Goal: Task Accomplishment & Management: Use online tool/utility

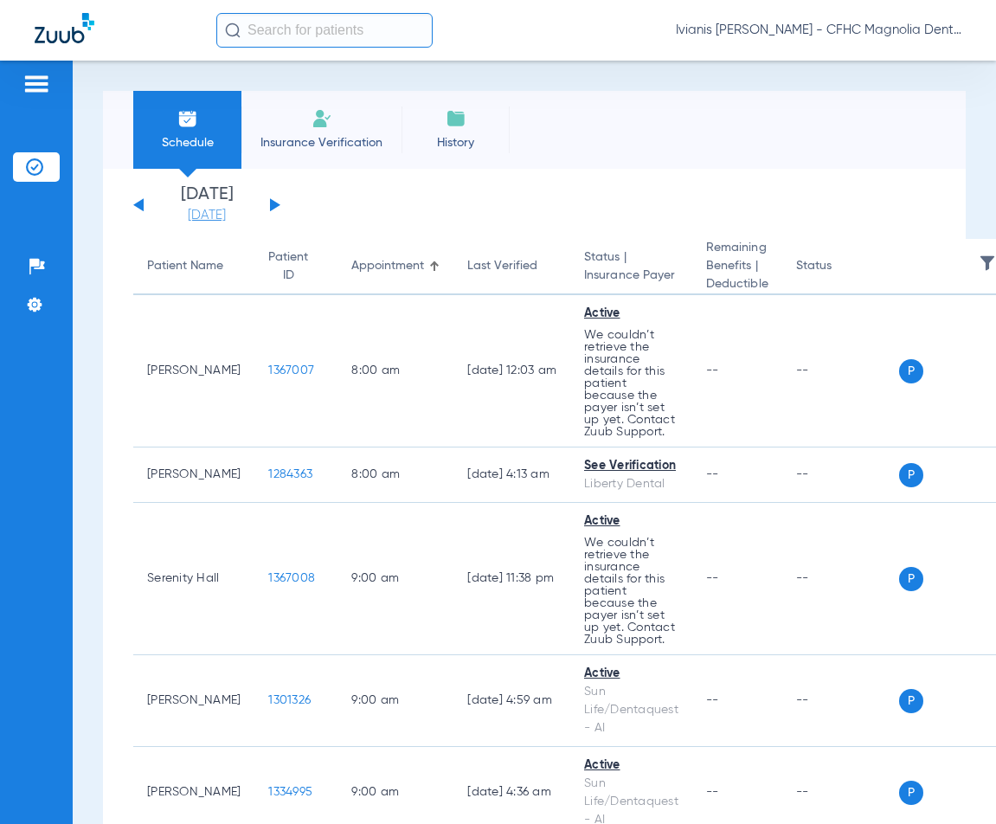
click at [227, 217] on link "[DATE]" at bounding box center [207, 215] width 104 height 17
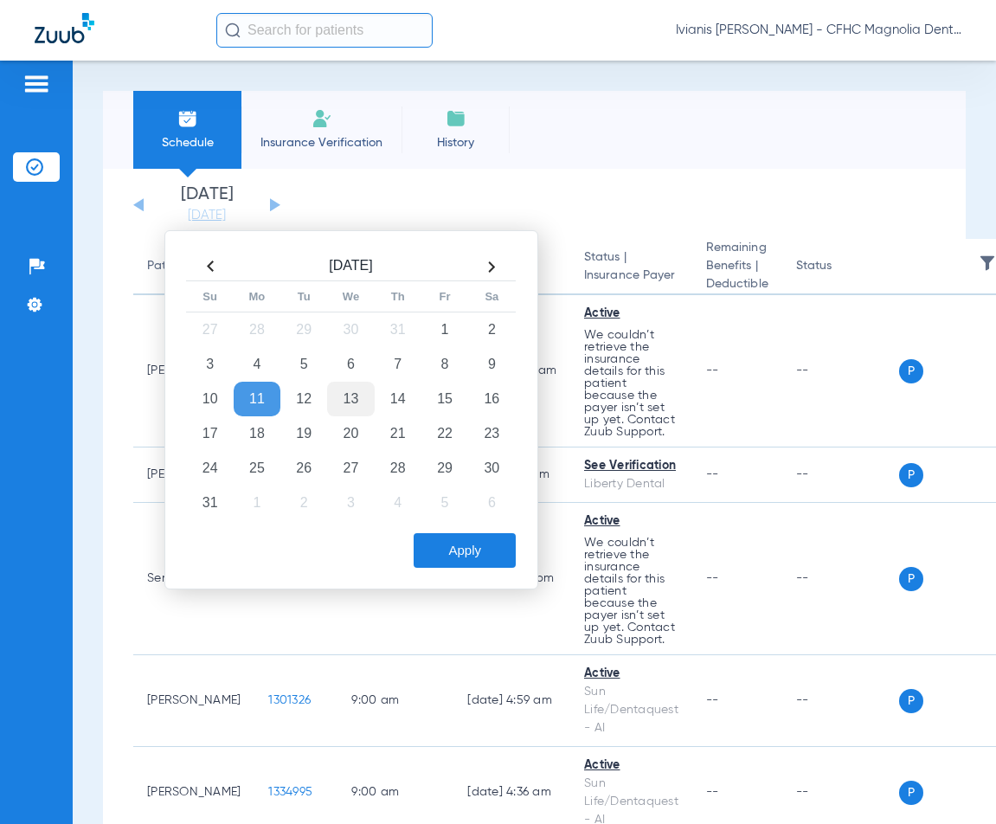
click at [350, 400] on td "13" at bounding box center [350, 399] width 47 height 35
click at [442, 551] on button "Apply" at bounding box center [465, 550] width 102 height 35
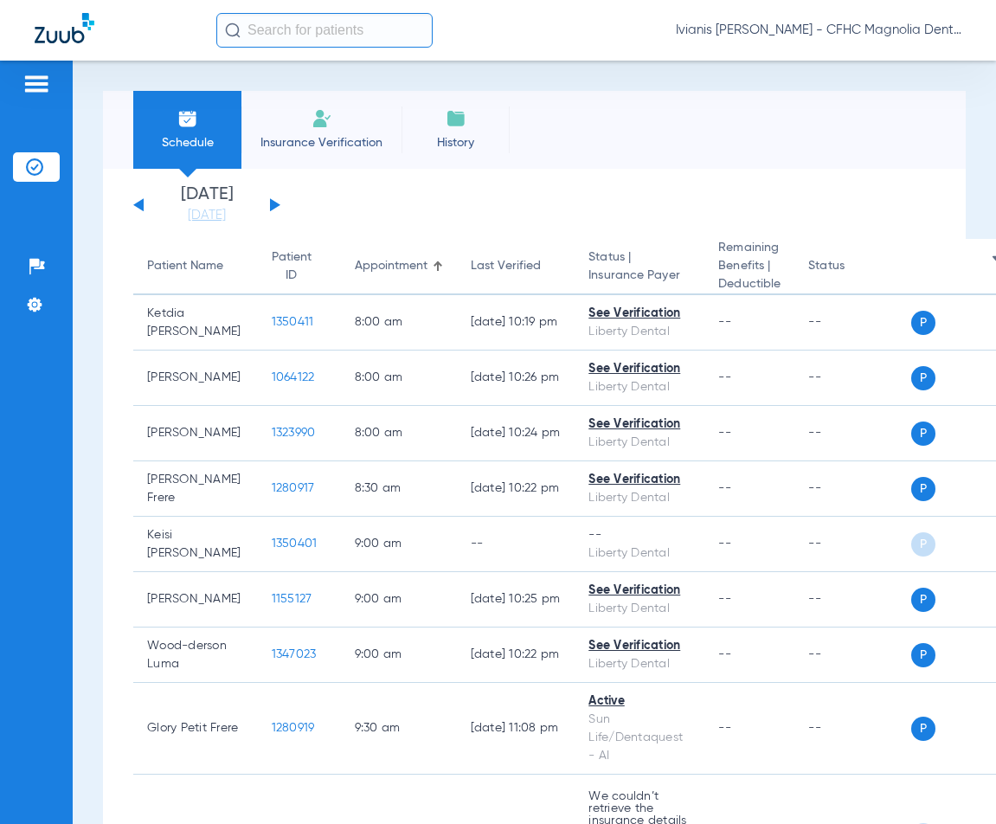
click at [49, 649] on div "Patients Insurance Verification Setup Help Center Settings" at bounding box center [36, 473] width 73 height 824
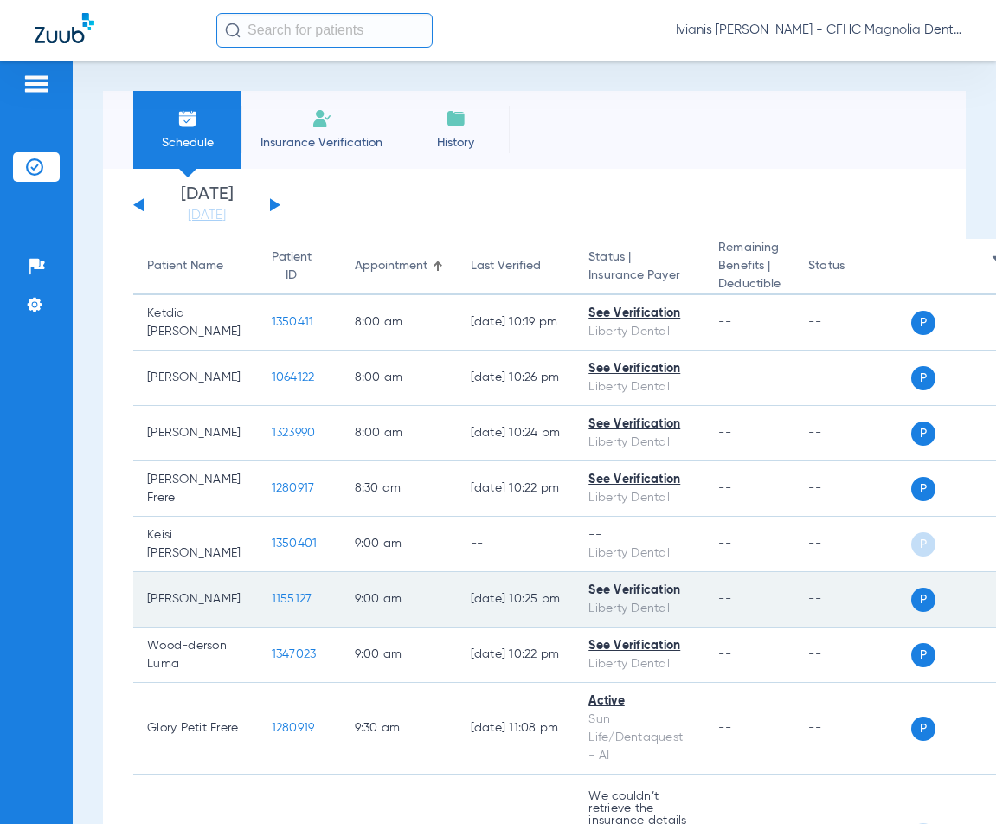
click at [272, 605] on span "1155127" at bounding box center [292, 599] width 41 height 12
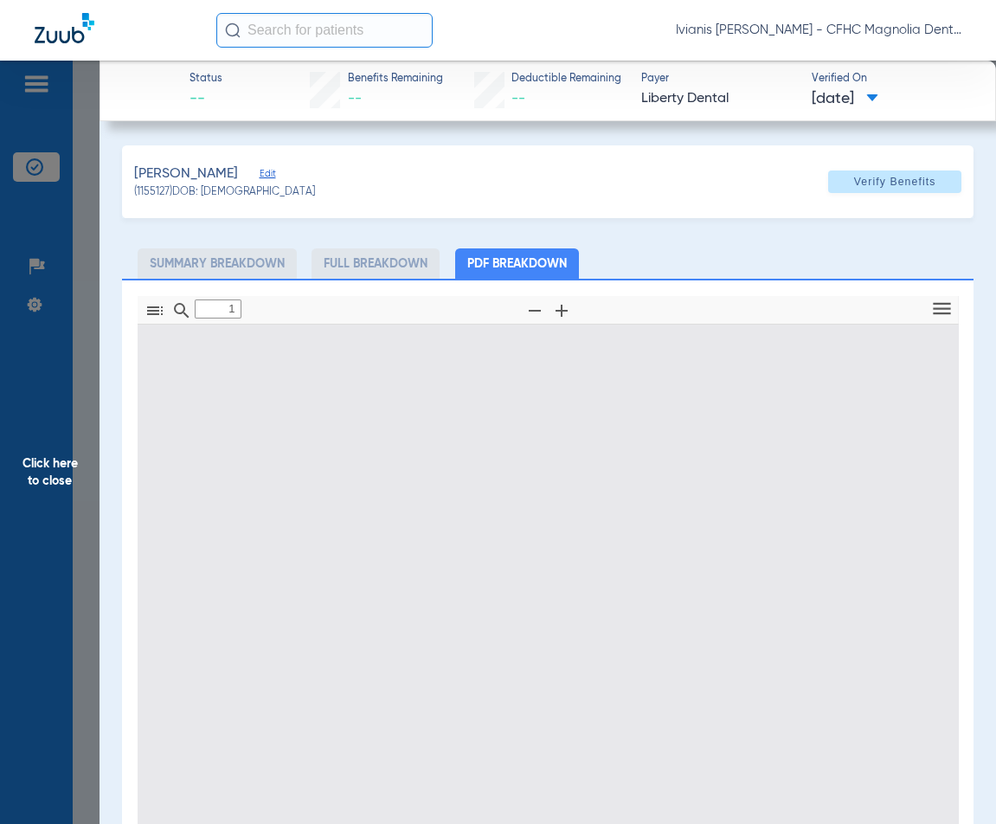
type input "0"
select select "page-width"
type input "1"
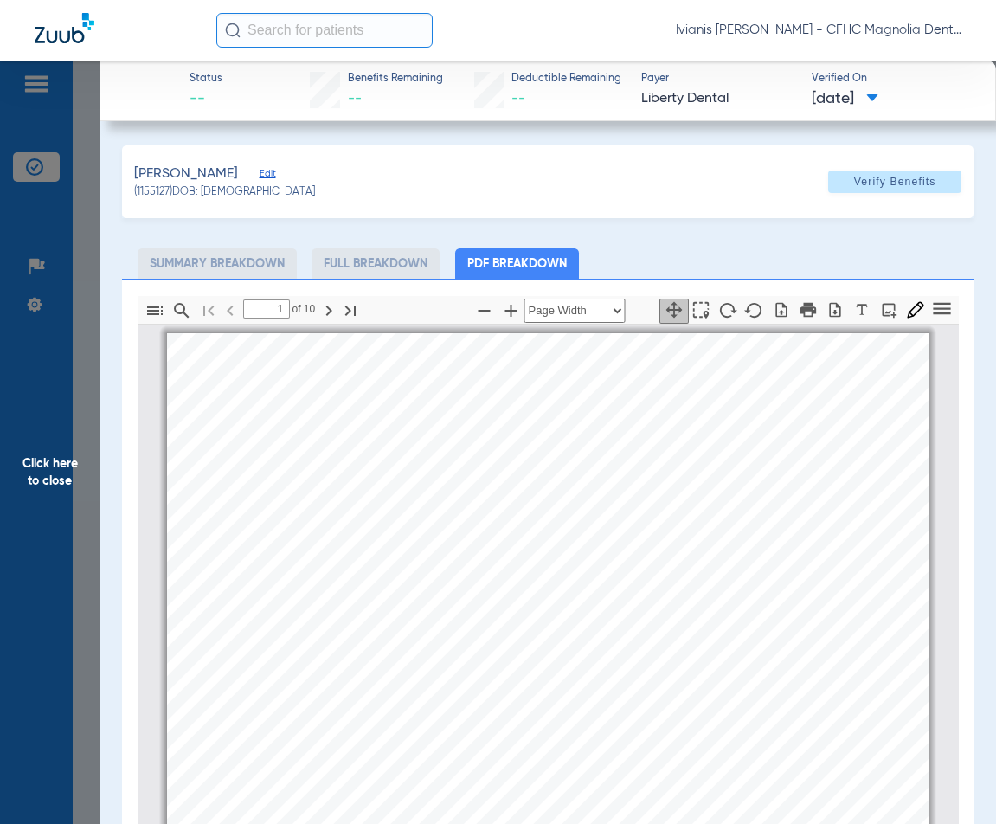
scroll to position [9, 0]
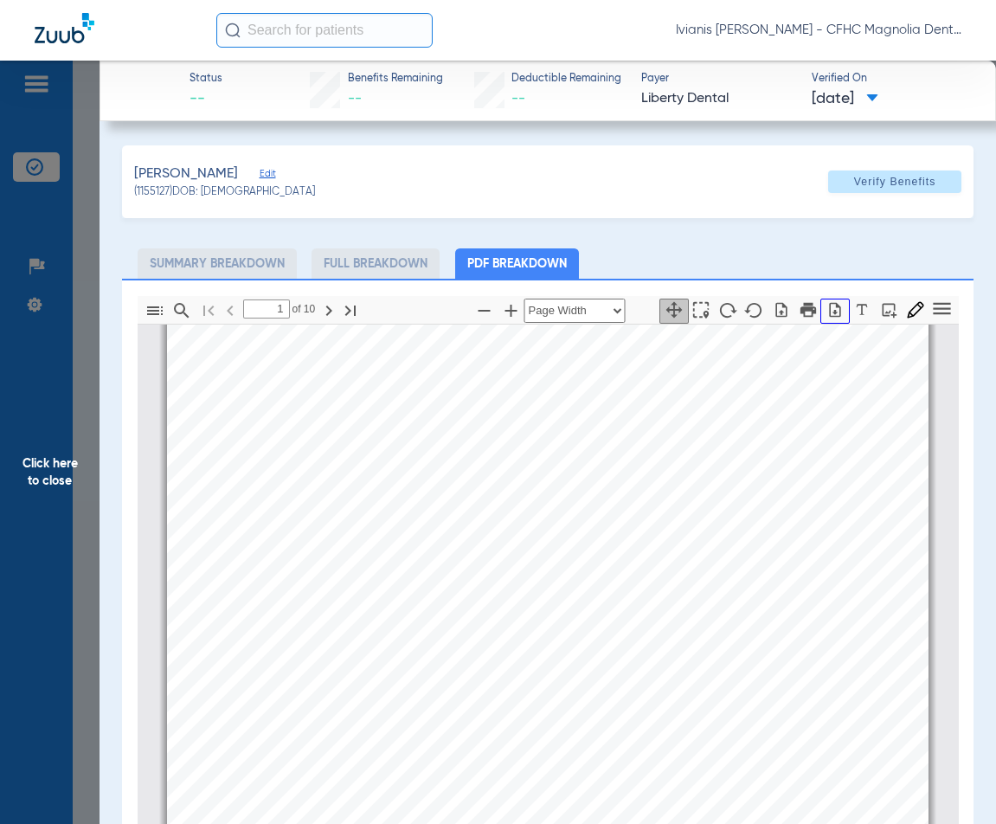
click at [827, 311] on icon "button" at bounding box center [835, 309] width 17 height 17
drag, startPoint x: 268, startPoint y: 195, endPoint x: 205, endPoint y: 196, distance: 63.2
click at [205, 196] on div "(1155127) DOB: 08/04/2011" at bounding box center [224, 193] width 181 height 16
copy span "08/04/2011"
click at [821, 404] on div "Information provided below will be cross-checked with member eligibility record…" at bounding box center [548, 594] width 762 height 539
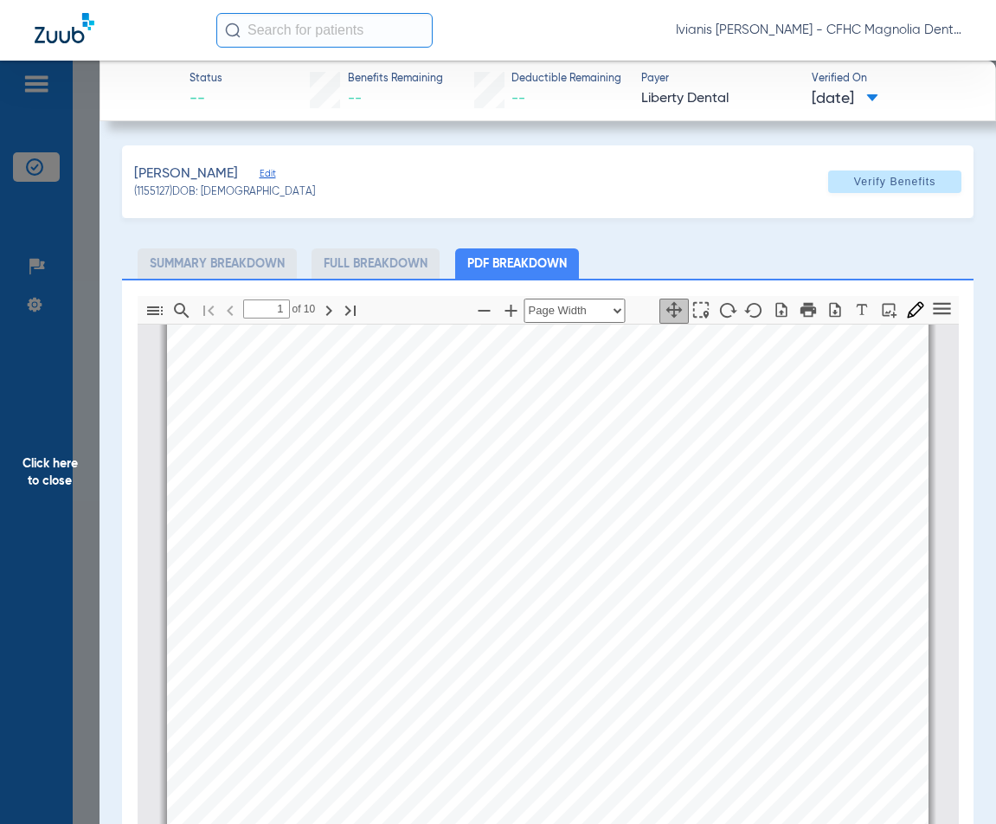
click at [82, 248] on span "Click here to close" at bounding box center [50, 473] width 100 height 824
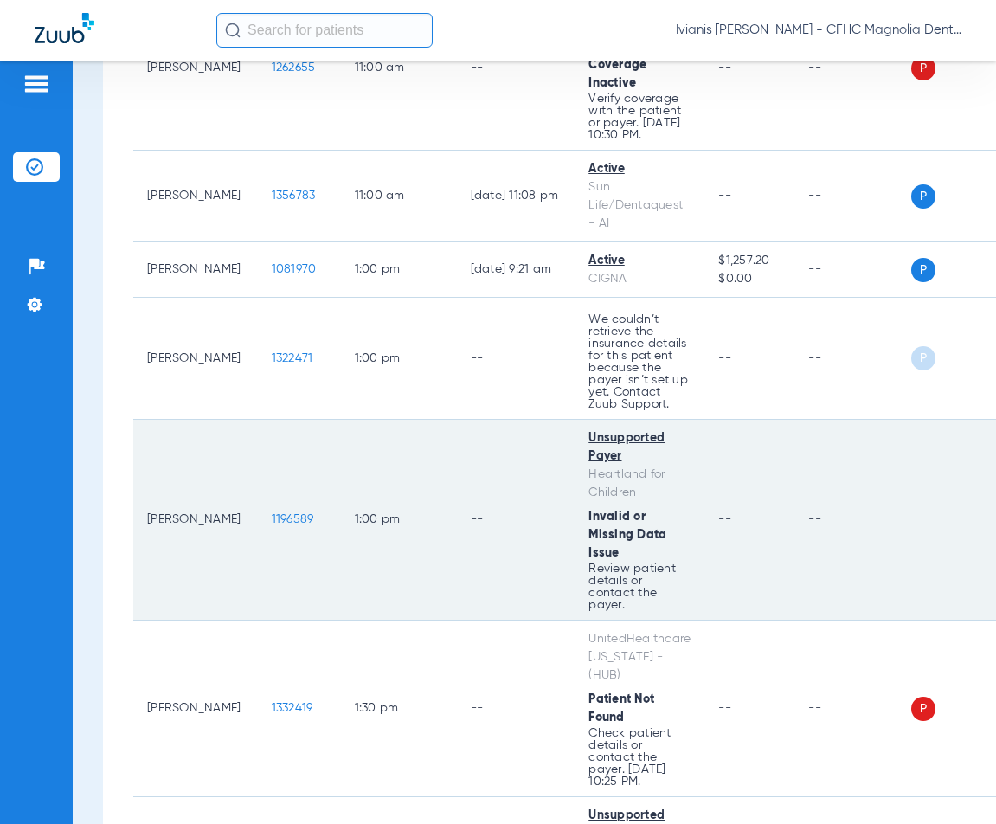
scroll to position [1212, 0]
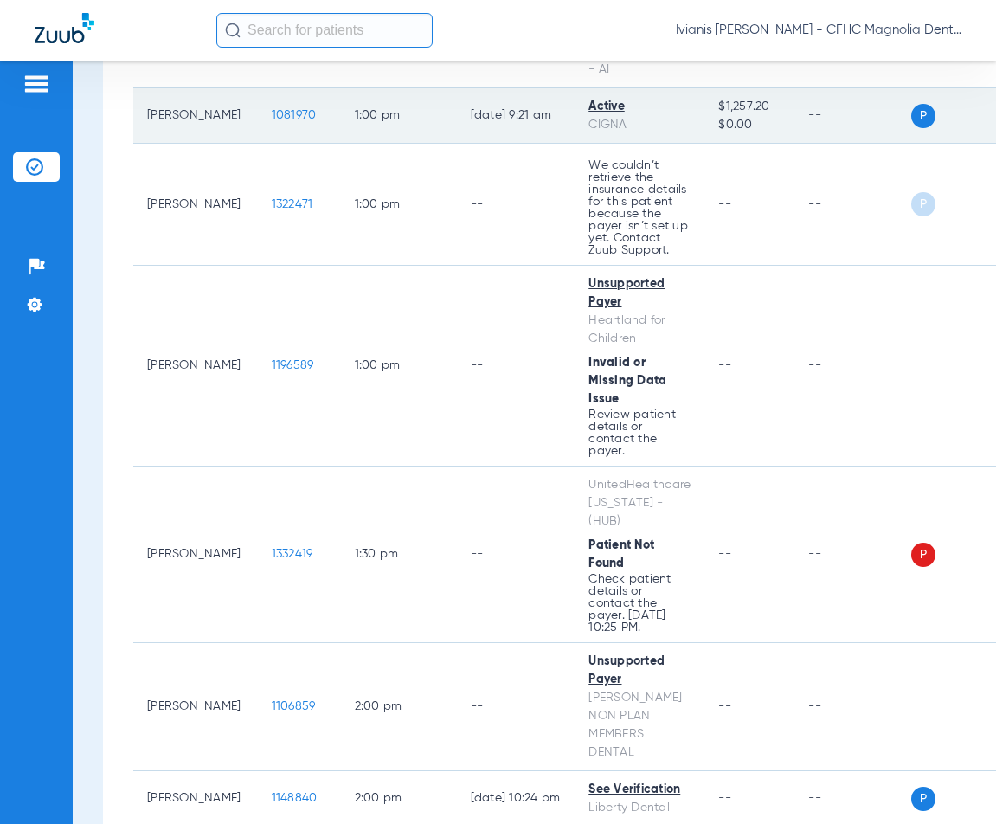
click at [276, 121] on span "1081970" at bounding box center [294, 115] width 45 height 12
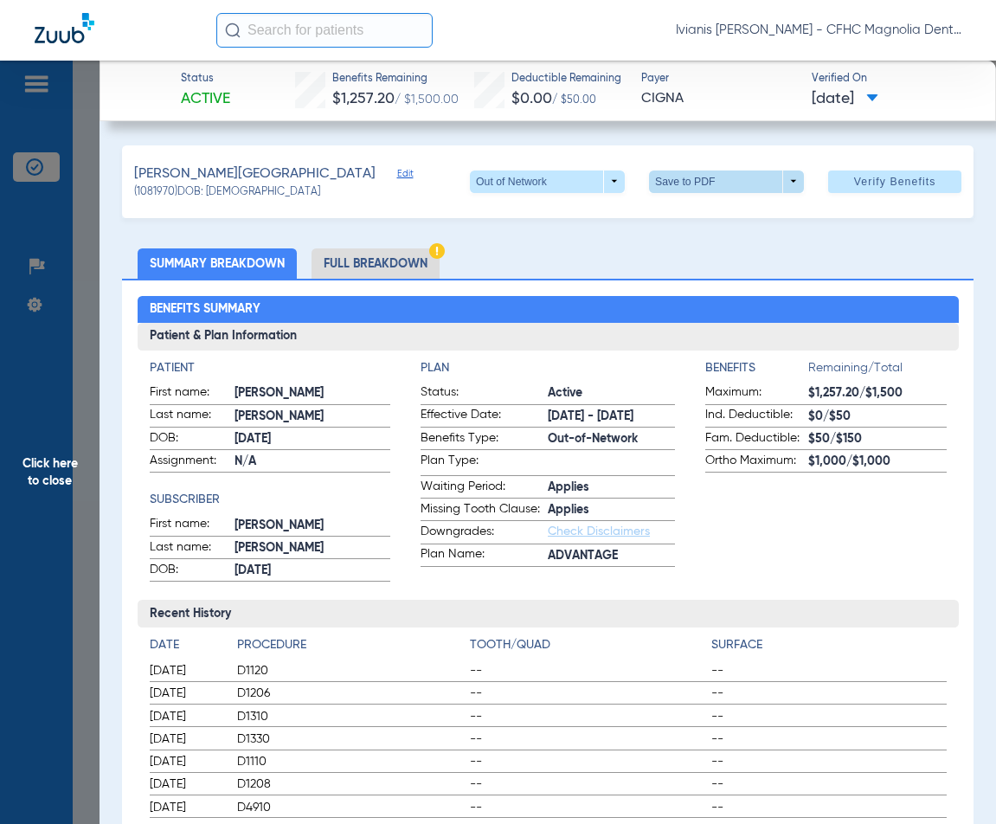
click at [720, 186] on span at bounding box center [727, 182] width 42 height 42
click at [709, 210] on span "Save to PDF" at bounding box center [720, 216] width 68 height 12
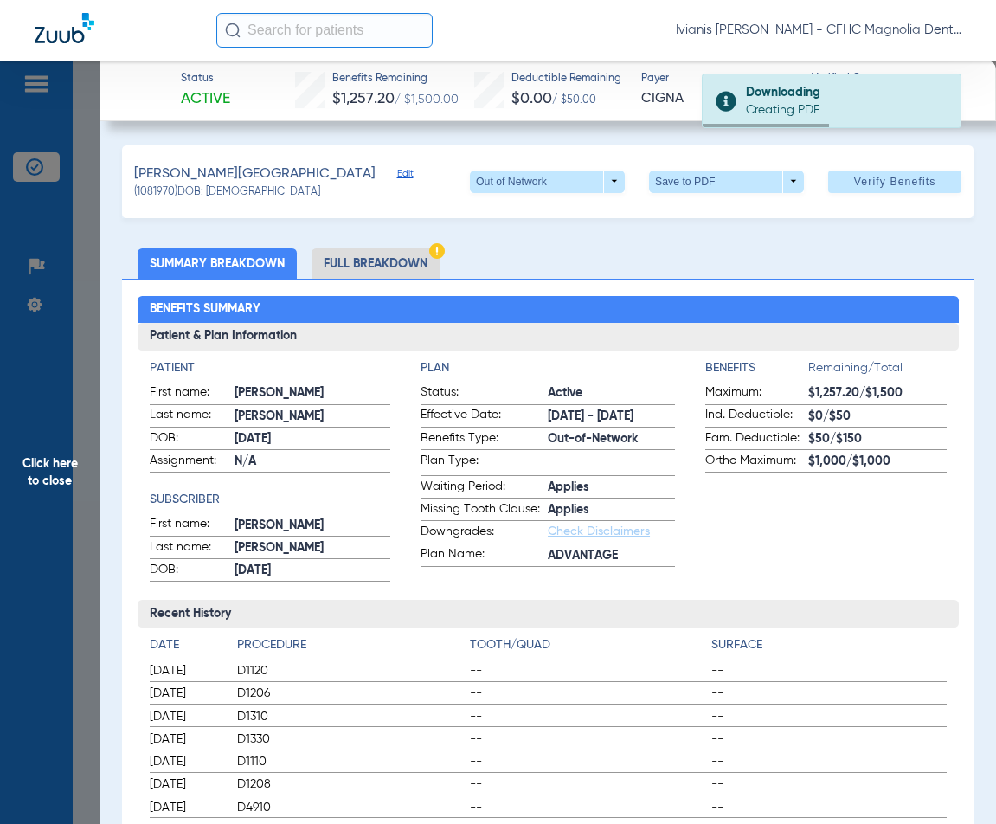
drag, startPoint x: 273, startPoint y: 191, endPoint x: 206, endPoint y: 192, distance: 66.7
click at [206, 192] on div "CRUZ, LORENA Edit (1081970) DOB: 08/20/2014 Out of Network arrow_drop_down Save…" at bounding box center [548, 181] width 852 height 73
copy span "08/20/2014"
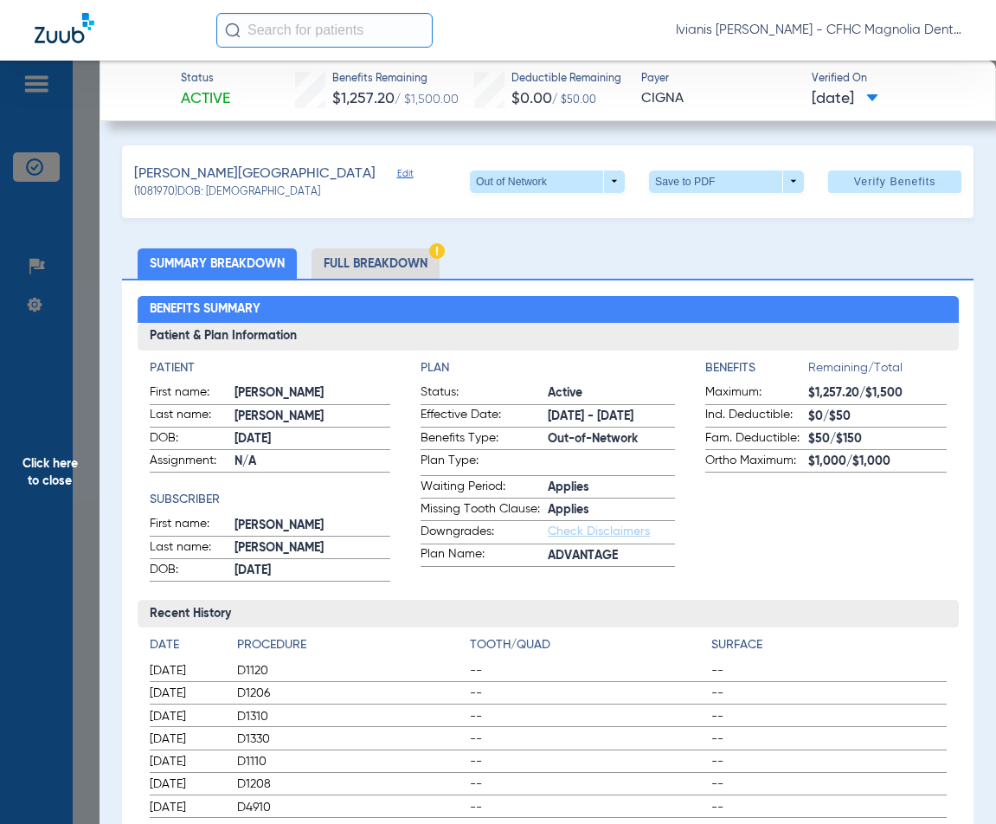
drag, startPoint x: 74, startPoint y: 609, endPoint x: 125, endPoint y: 495, distance: 124.8
click at [74, 609] on span "Click here to close" at bounding box center [50, 473] width 100 height 824
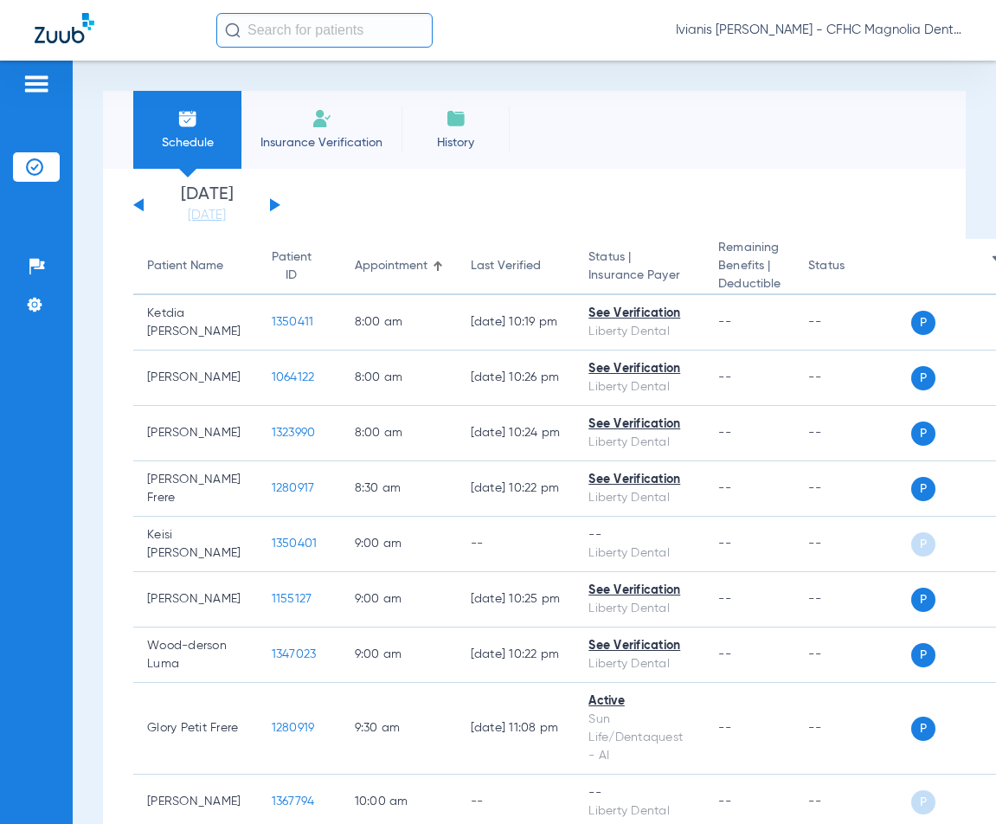
click at [41, 650] on div "Patients Insurance Verification Setup Help Center Settings" at bounding box center [36, 473] width 73 height 824
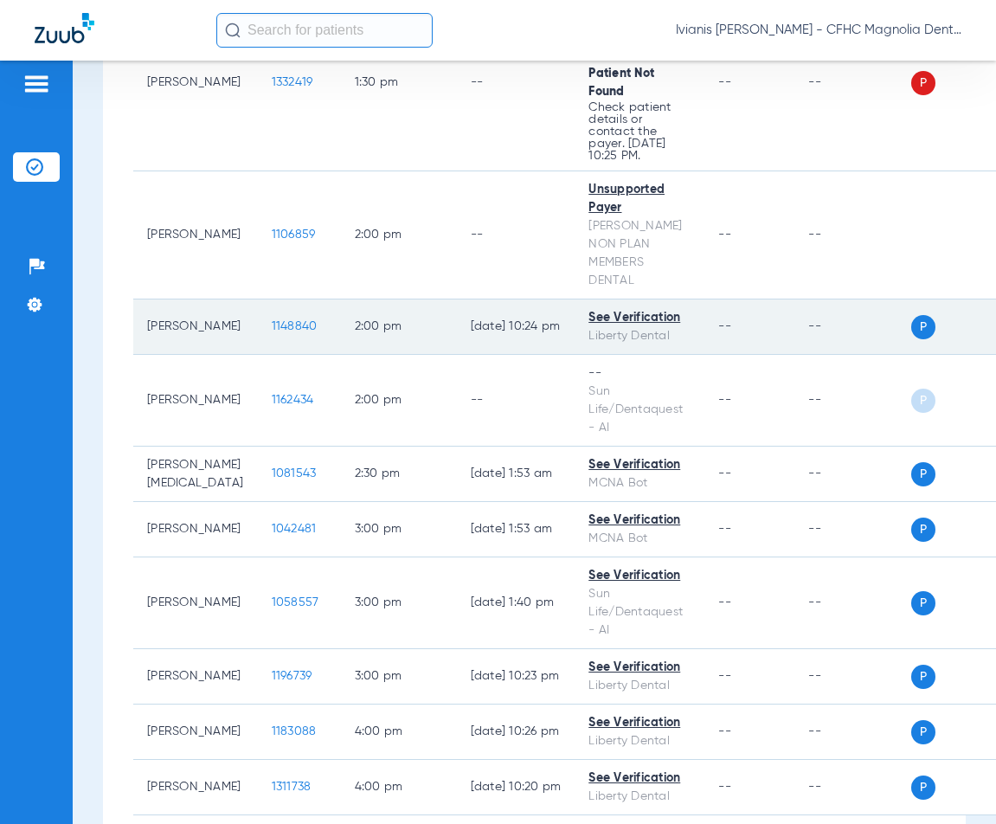
scroll to position [1525, 0]
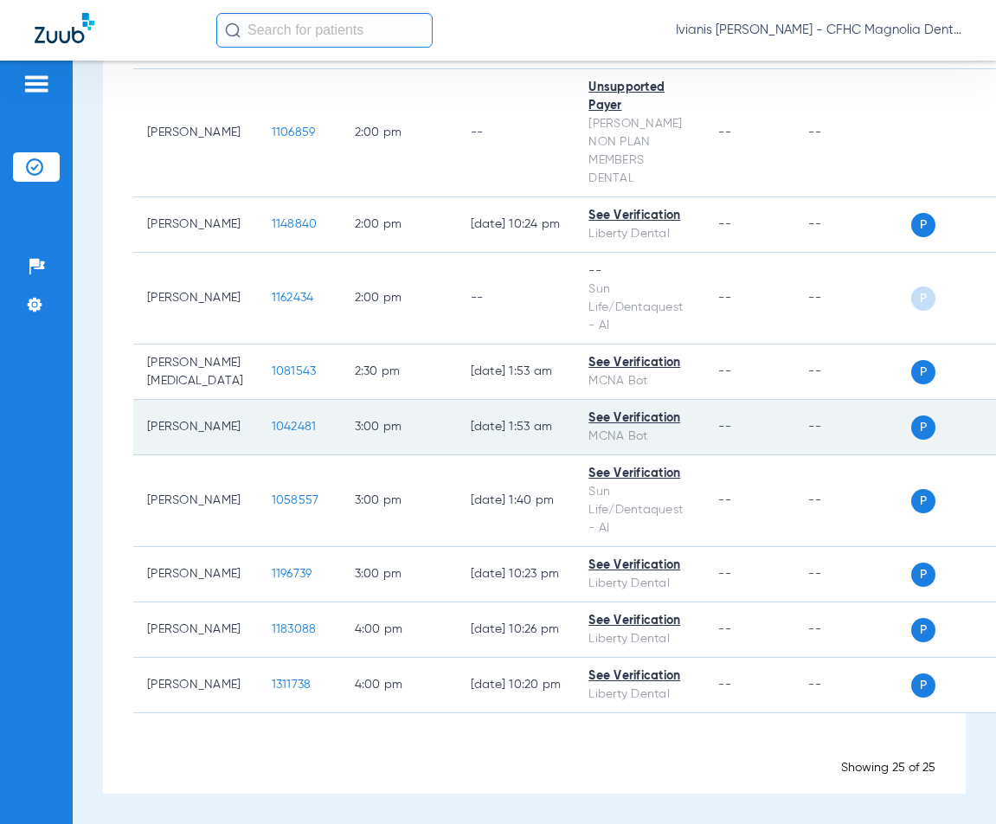
click at [274, 422] on span "1042481" at bounding box center [294, 427] width 45 height 12
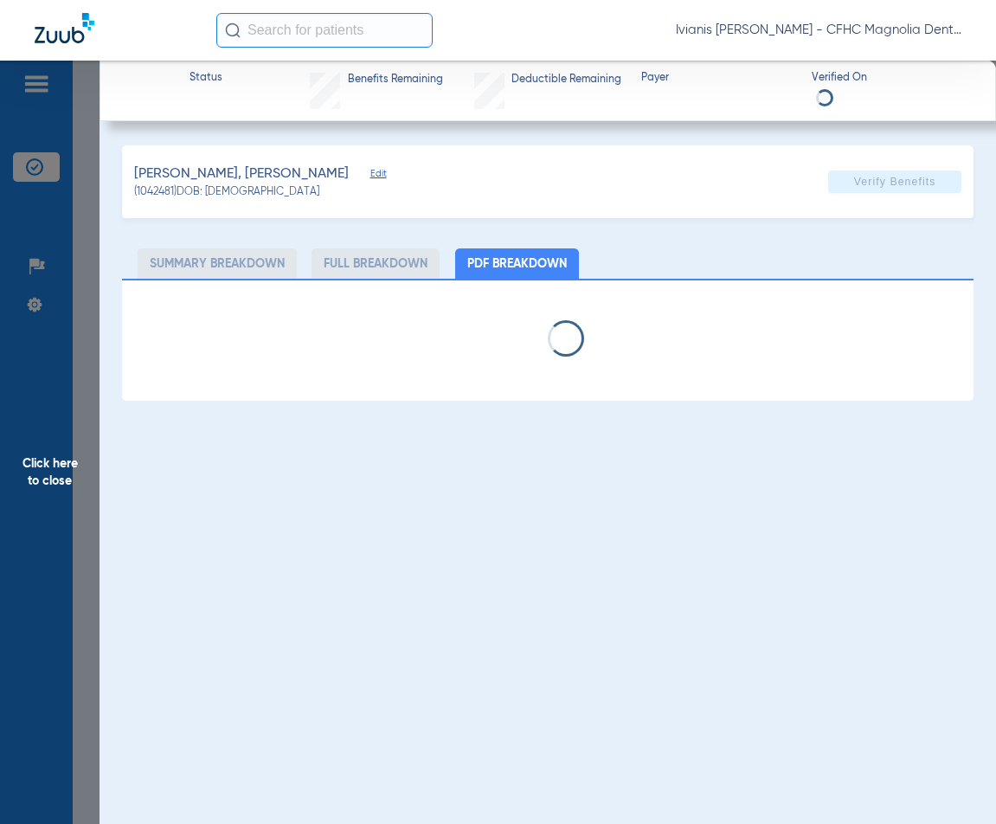
select select "page-width"
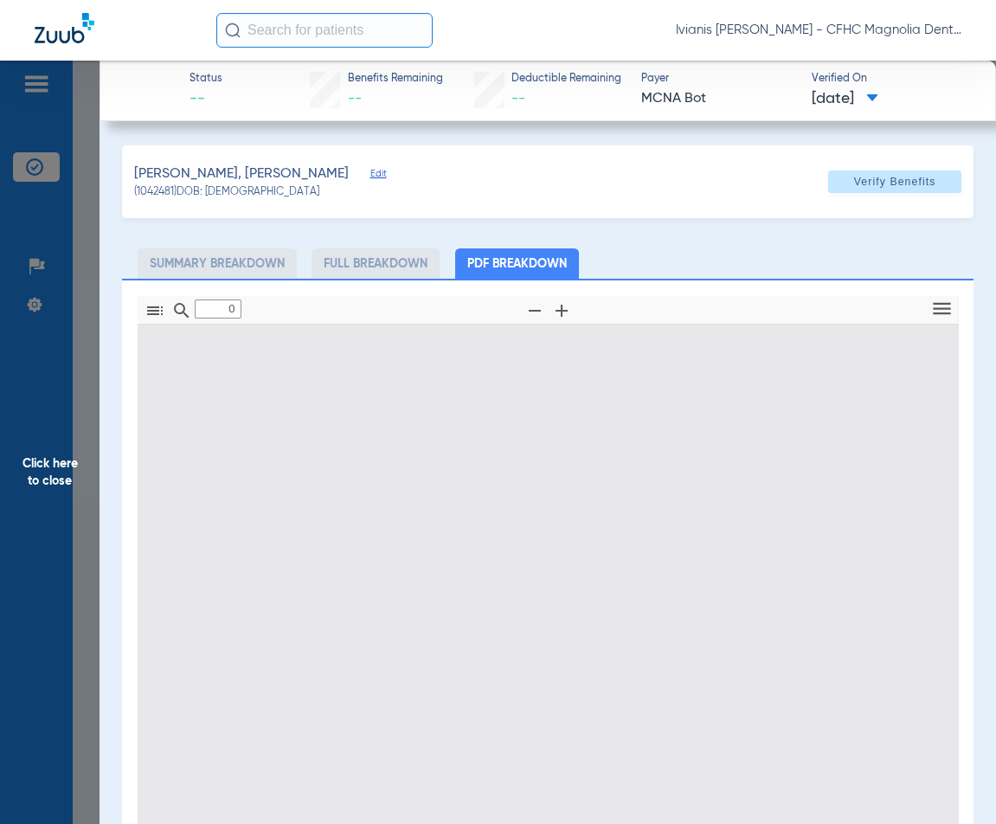
type input "1"
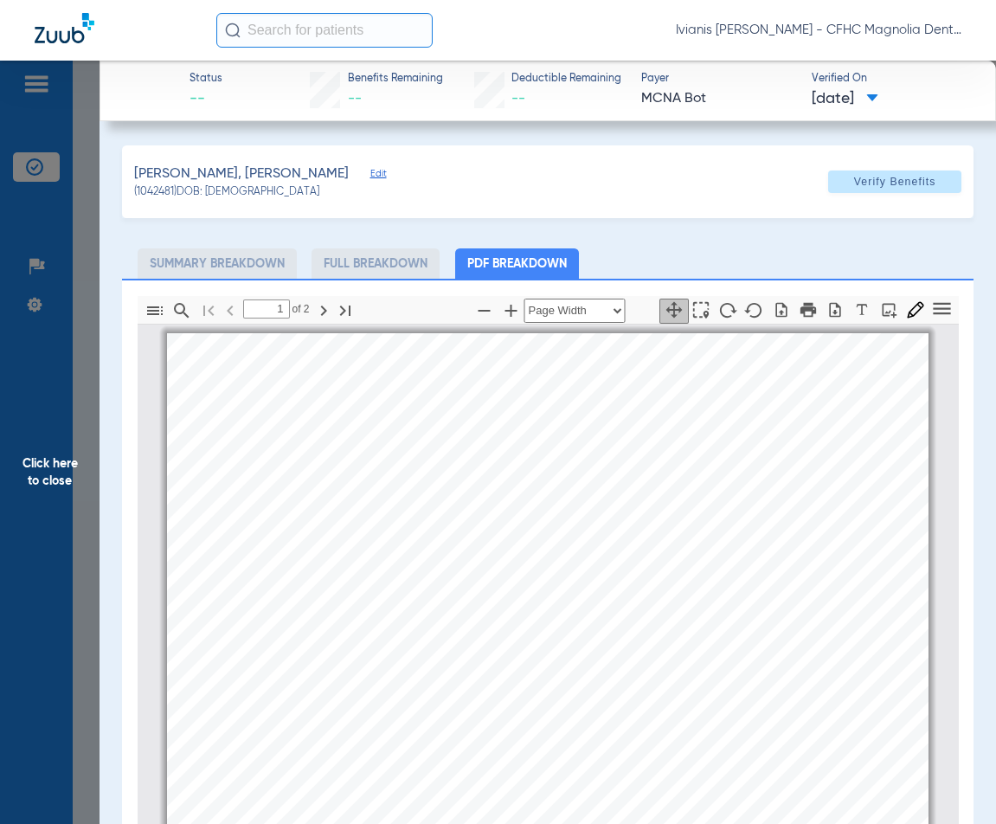
scroll to position [9, 0]
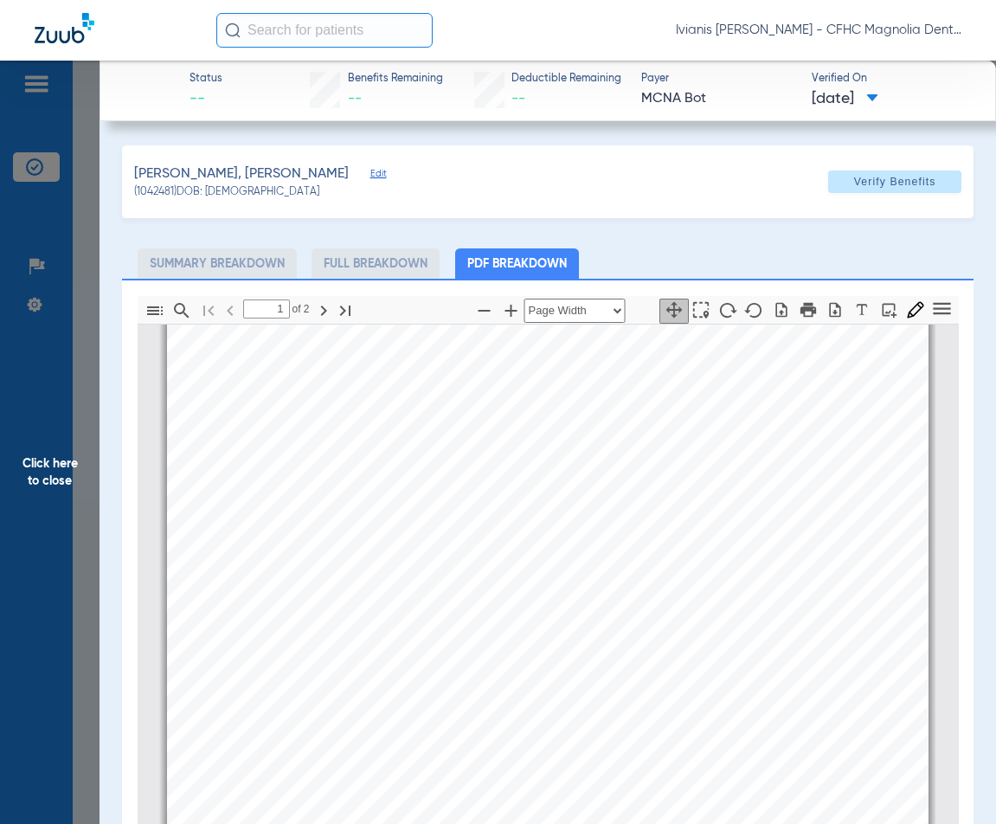
click at [829, 313] on icon "button" at bounding box center [834, 309] width 11 height 15
drag, startPoint x: 268, startPoint y: 192, endPoint x: 210, endPoint y: 194, distance: 58.9
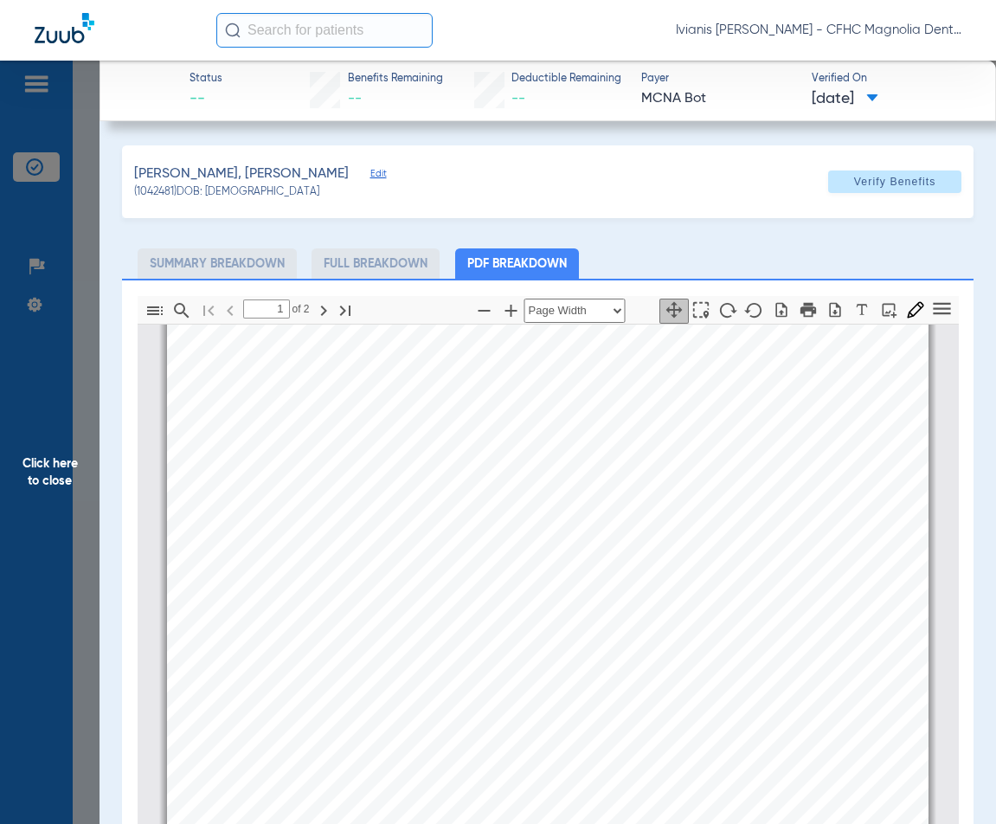
click at [210, 194] on div "(1042481) DOB: 07/24/2007" at bounding box center [259, 193] width 251 height 16
copy span "07/24/2007"
click at [306, 622] on div "Facility/Office ID: Facility Name: Facility Address: Telephone Number: Fax Numb…" at bounding box center [548, 516] width 762 height 1076
click at [75, 230] on span "Click here to close" at bounding box center [50, 473] width 100 height 824
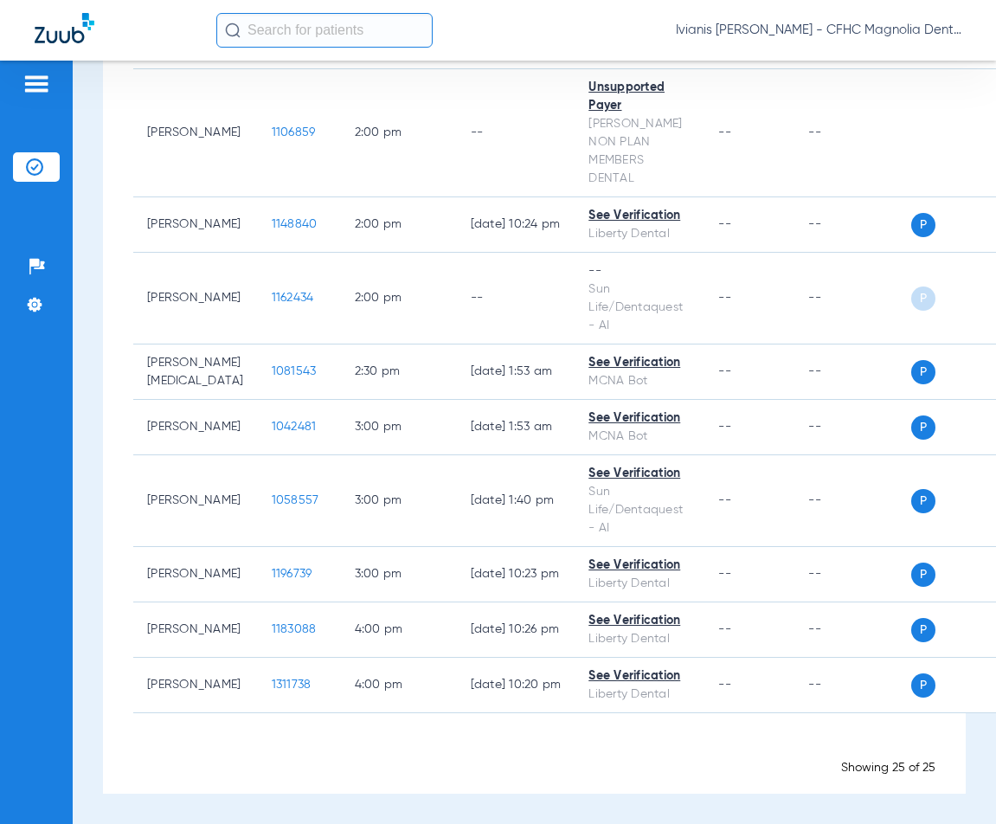
click at [45, 629] on div "Patients Insurance Verification Setup Help Center Settings" at bounding box center [36, 473] width 73 height 824
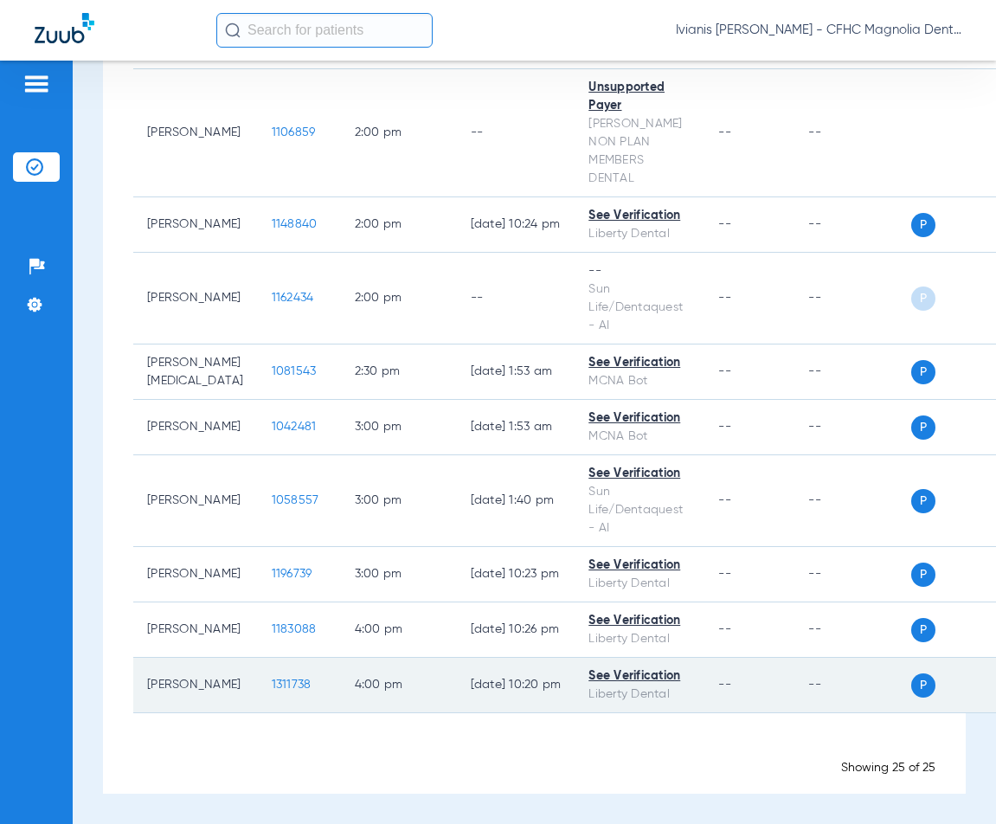
click at [272, 680] on span "1311738" at bounding box center [292, 685] width 40 height 12
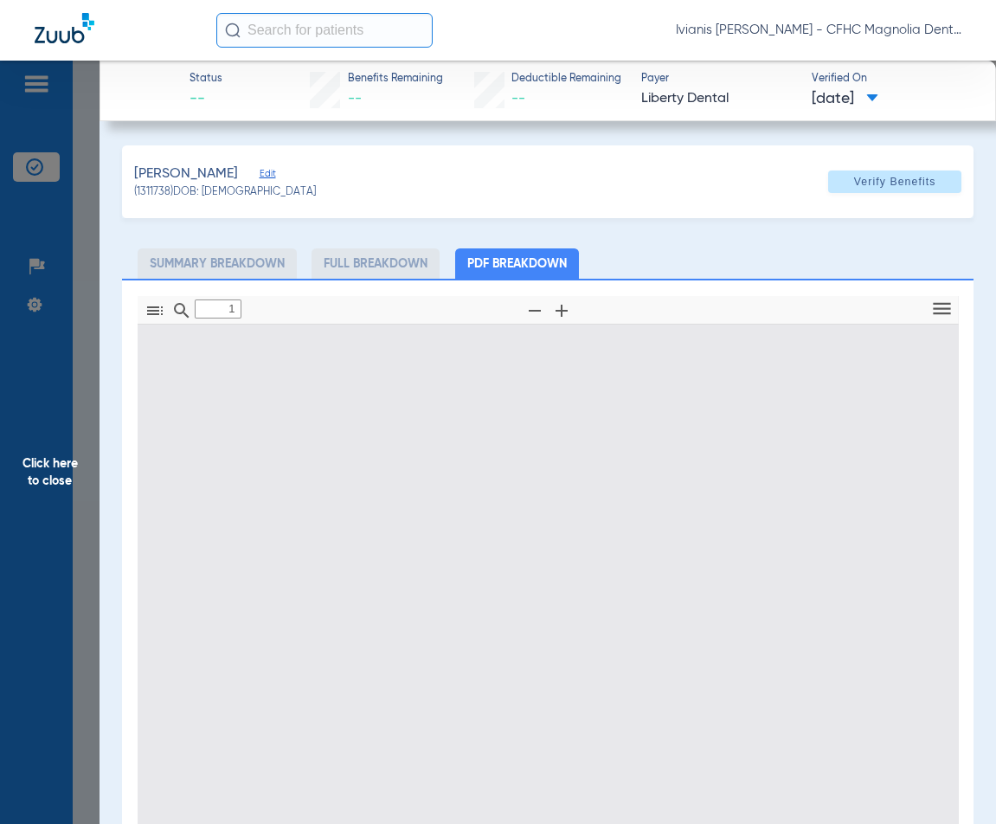
type input "0"
select select "page-width"
type input "1"
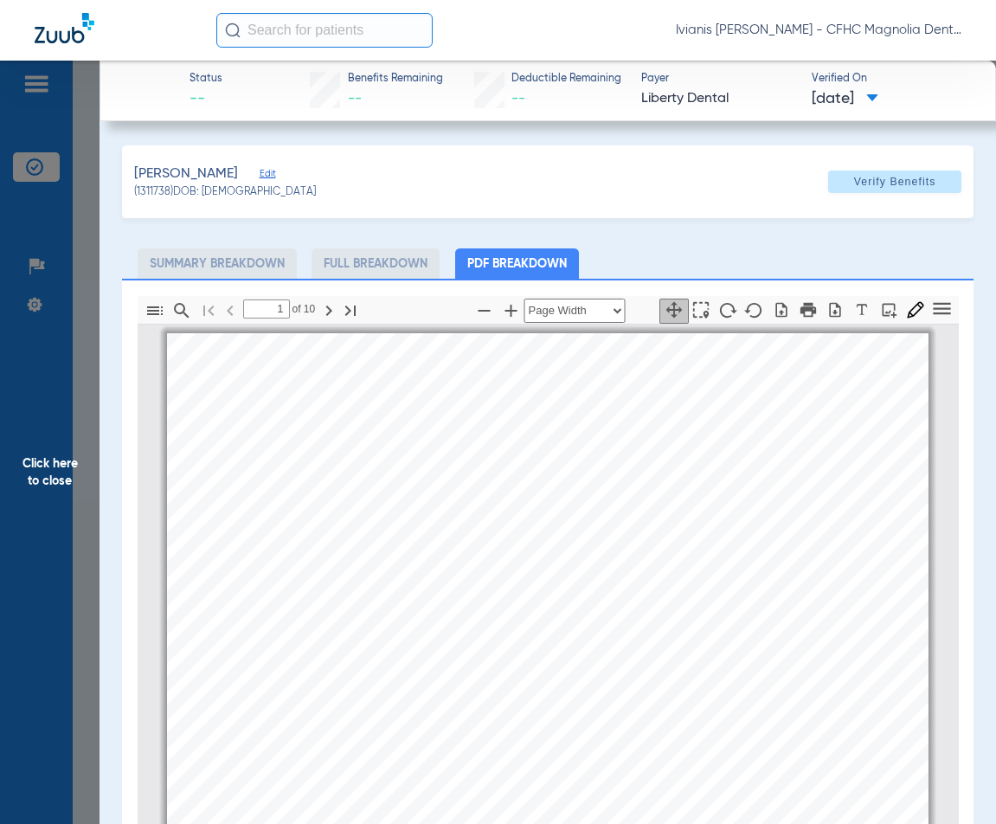
scroll to position [9, 0]
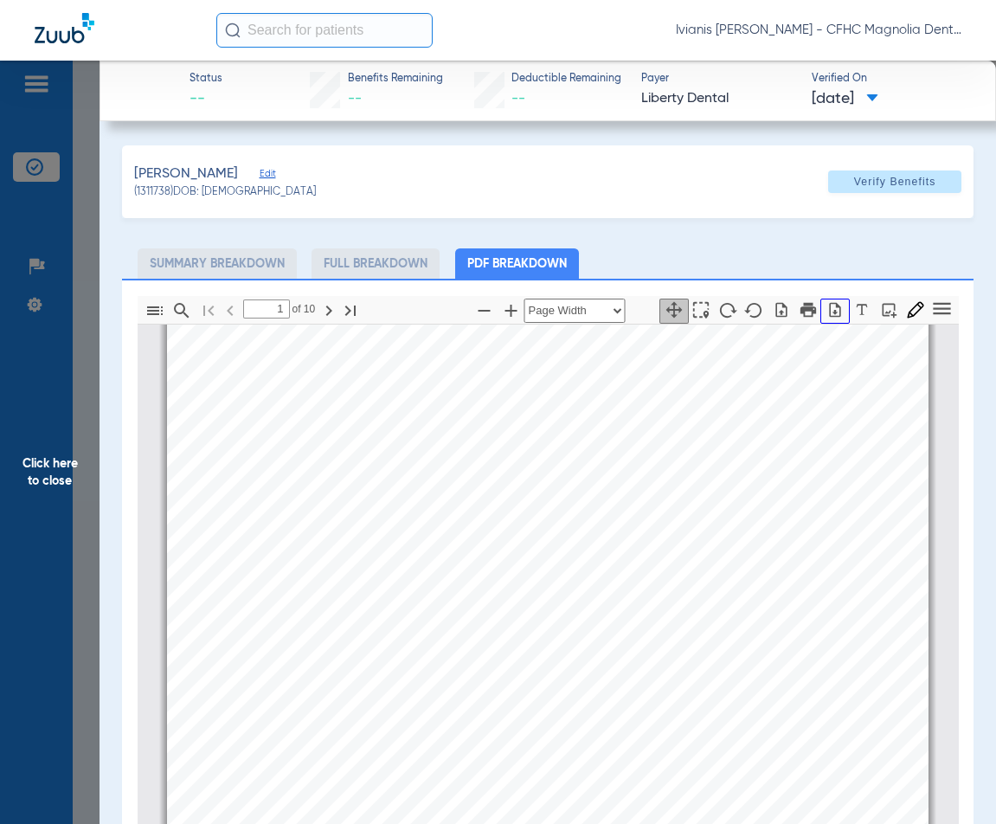
click at [827, 312] on icon "button" at bounding box center [835, 309] width 17 height 17
drag, startPoint x: 263, startPoint y: 196, endPoint x: 204, endPoint y: 194, distance: 58.9
click at [204, 194] on div "(1311738) DOB: 01/14/2020" at bounding box center [225, 193] width 182 height 16
copy span "01/14/2020"
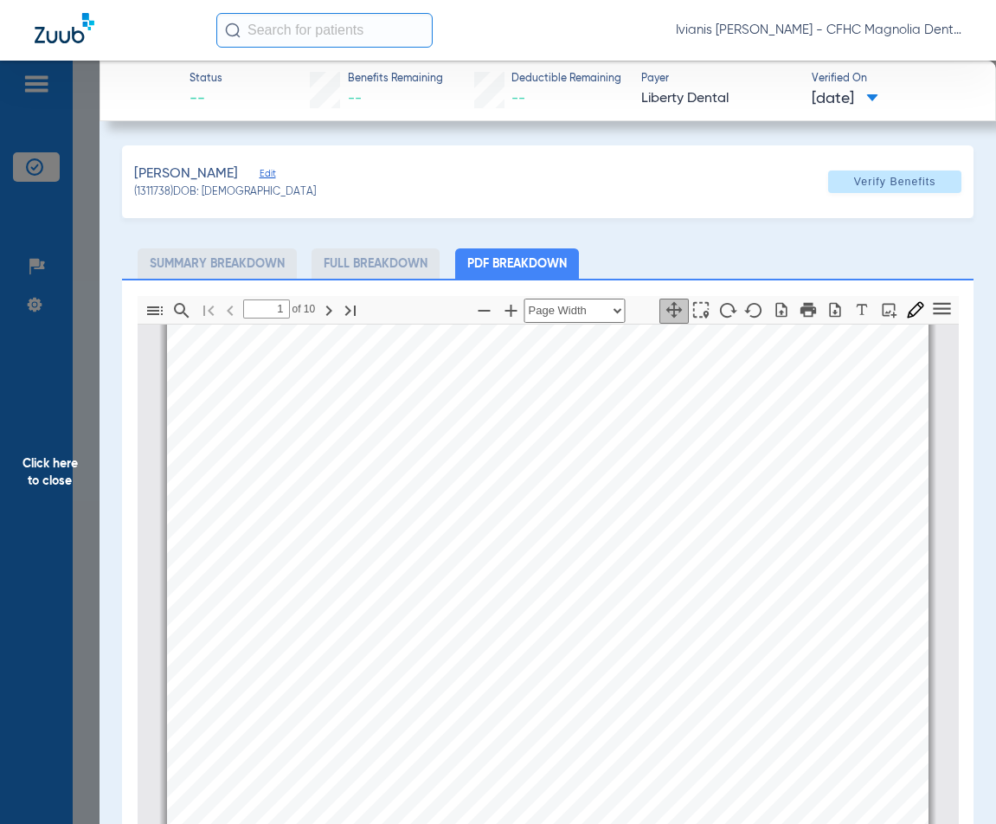
click at [219, 648] on div "Information provided below will be cross-checked with member eligibility record…" at bounding box center [548, 594] width 762 height 539
click at [87, 180] on span "Click here to close" at bounding box center [50, 473] width 100 height 824
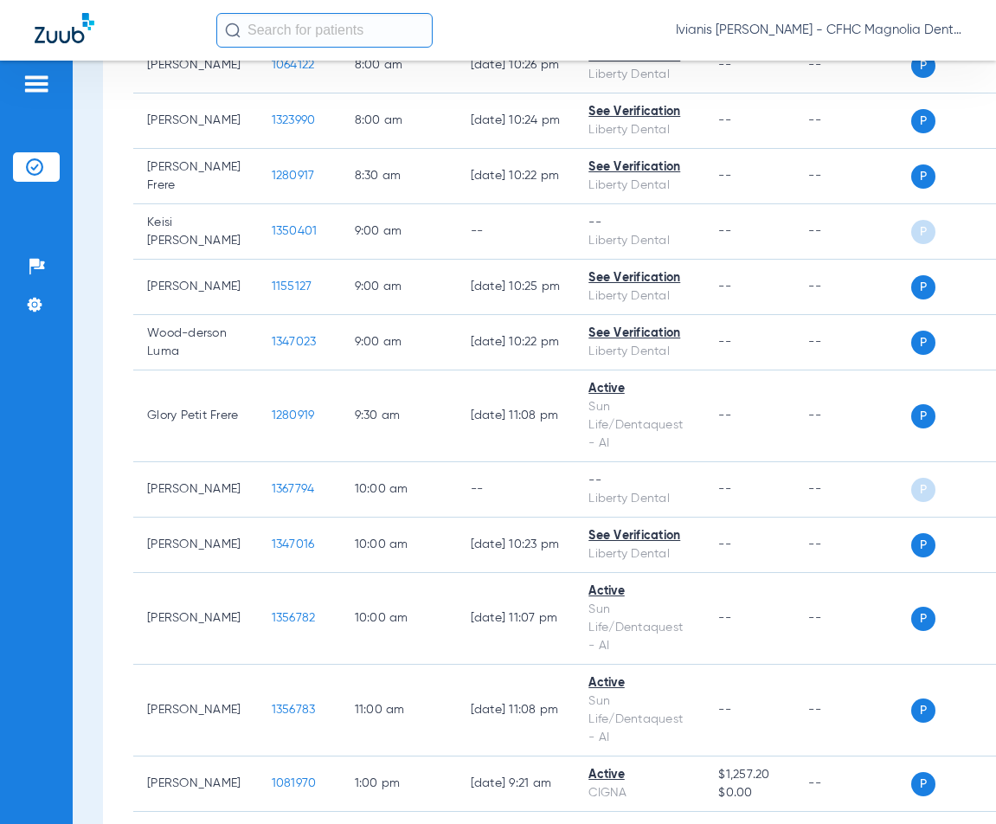
scroll to position [0, 0]
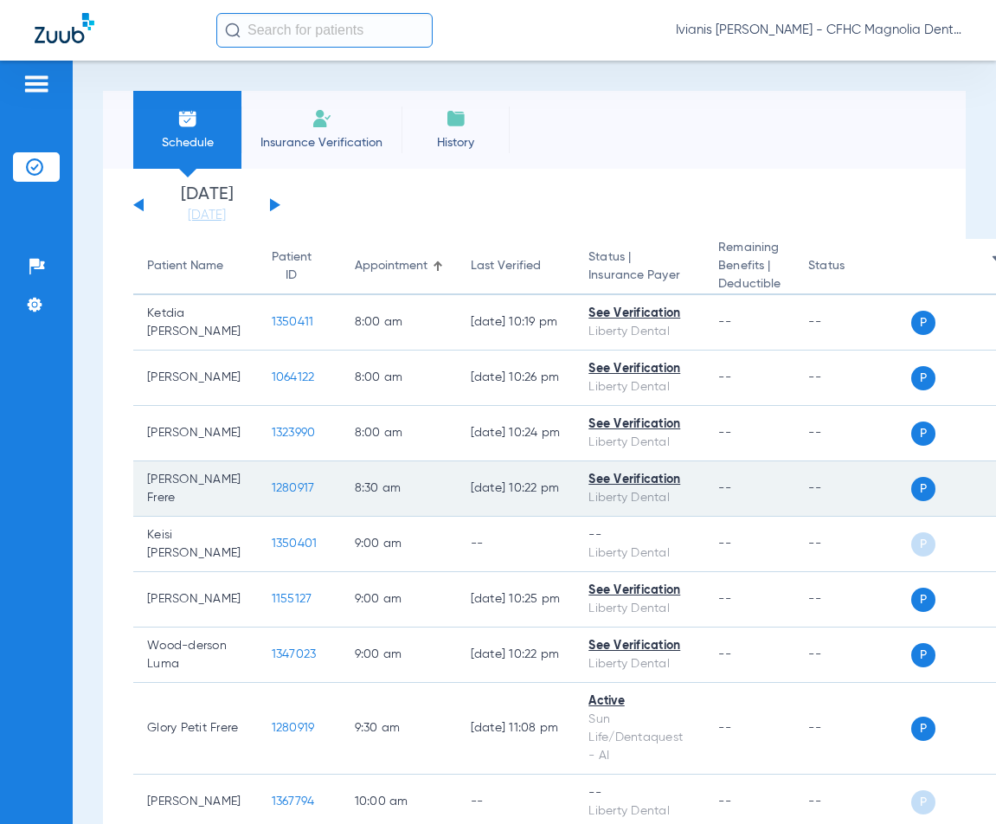
click at [272, 494] on span "1280917" at bounding box center [293, 488] width 43 height 12
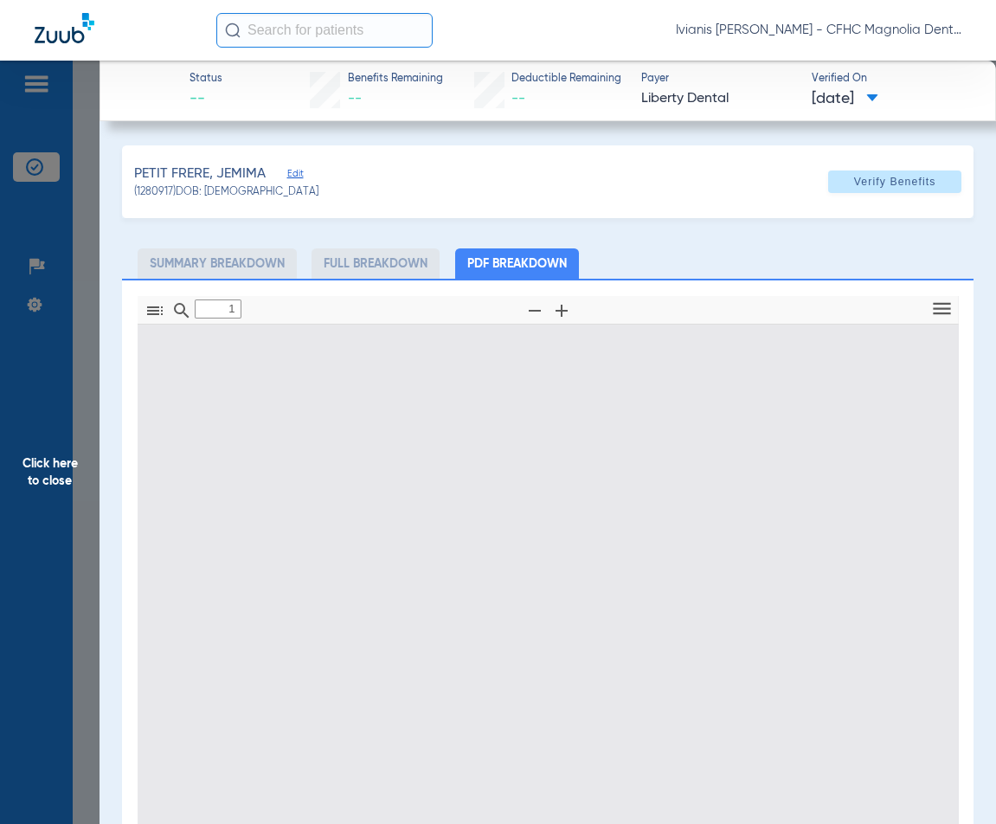
type input "0"
select select "page-width"
type input "1"
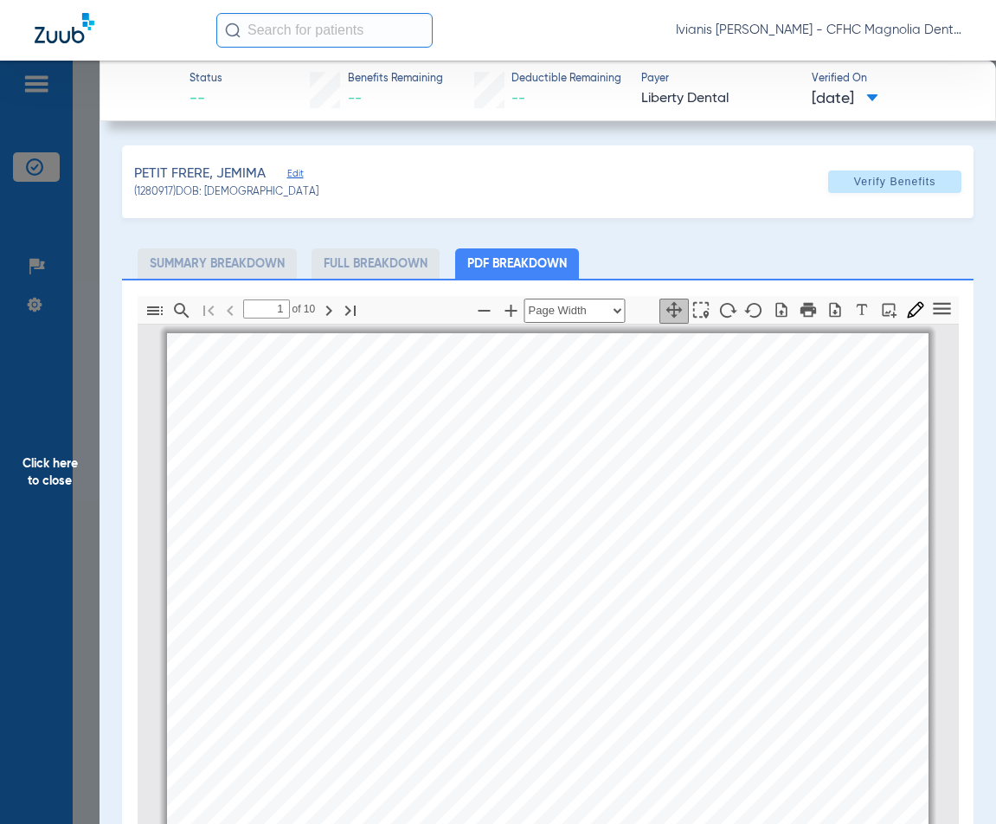
scroll to position [9, 0]
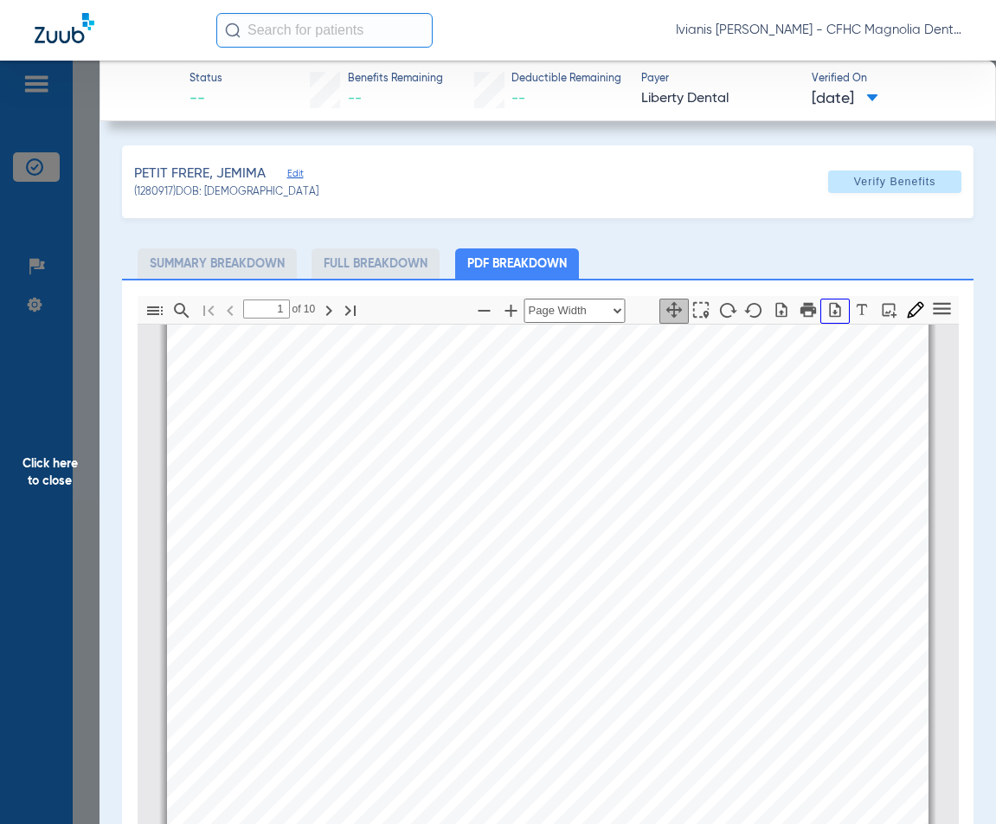
click at [829, 310] on icon "button" at bounding box center [834, 309] width 11 height 15
drag, startPoint x: 264, startPoint y: 190, endPoint x: 207, endPoint y: 197, distance: 57.5
click at [207, 197] on div "(1280917) DOB: 04/11/2021" at bounding box center [226, 193] width 184 height 16
copy span "04/11/2021"
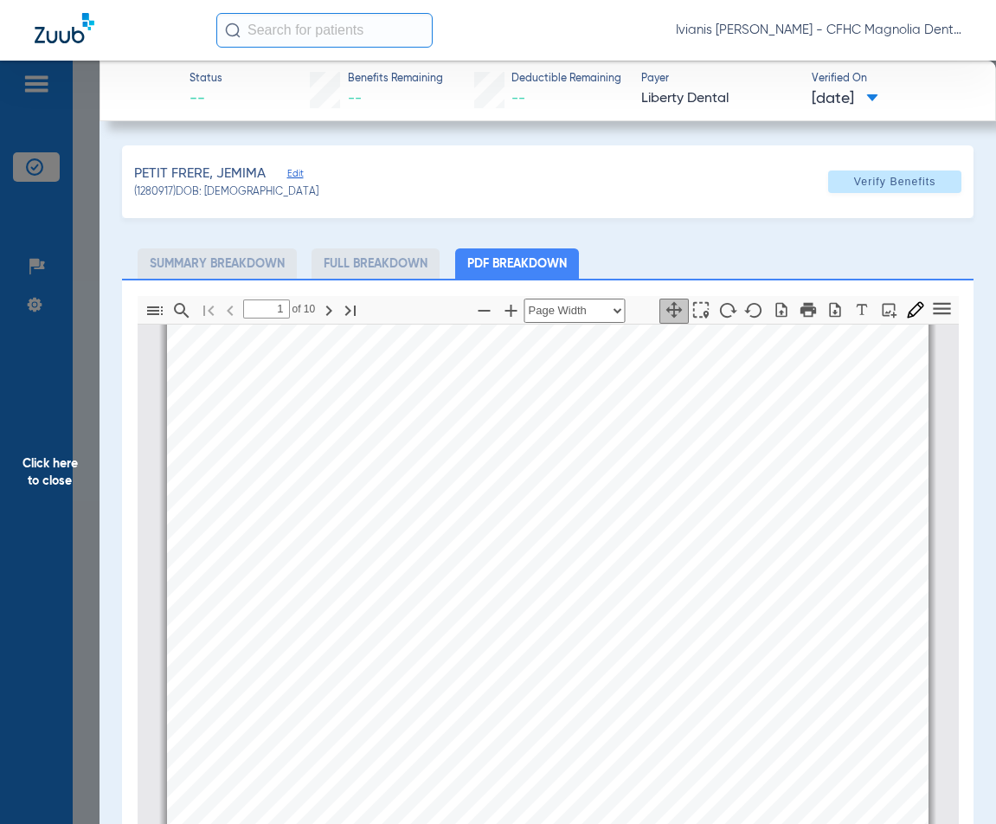
click at [698, 184] on div "PETIT FRERE, JEMIMA Edit (1280917) DOB: 04/11/2021 Verify Benefits" at bounding box center [548, 181] width 852 height 73
click at [76, 333] on span "Click here to close" at bounding box center [50, 473] width 100 height 824
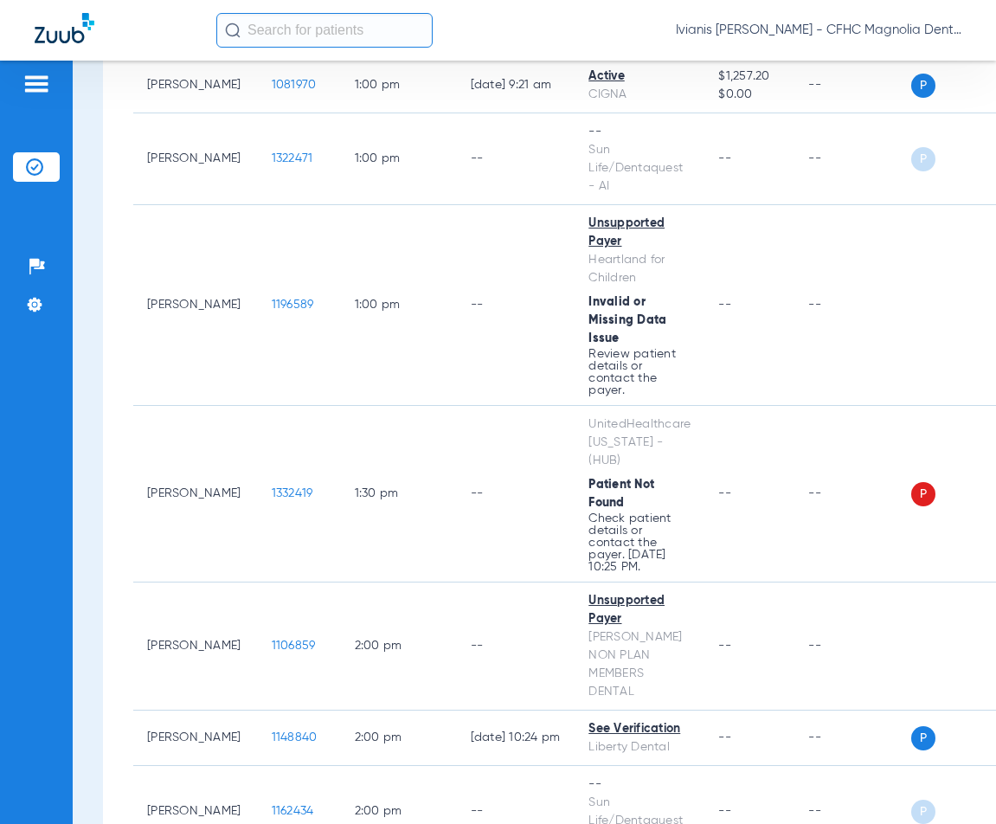
scroll to position [1005, 0]
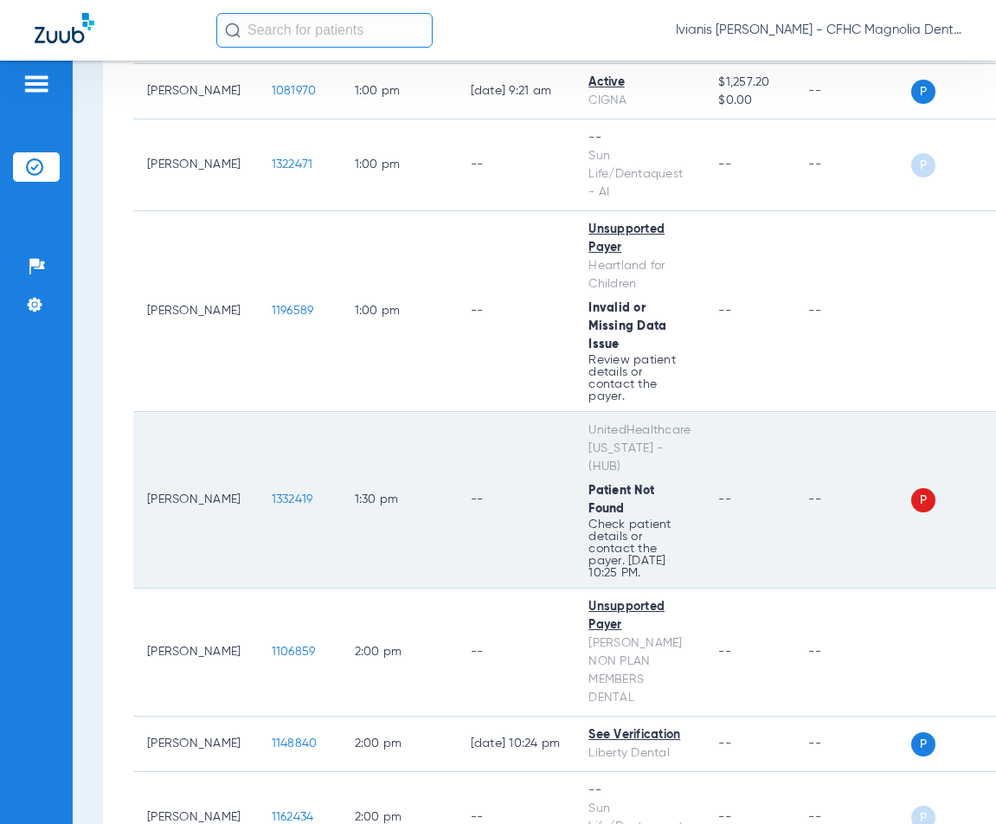
click at [272, 506] on span "1332419" at bounding box center [293, 499] width 42 height 12
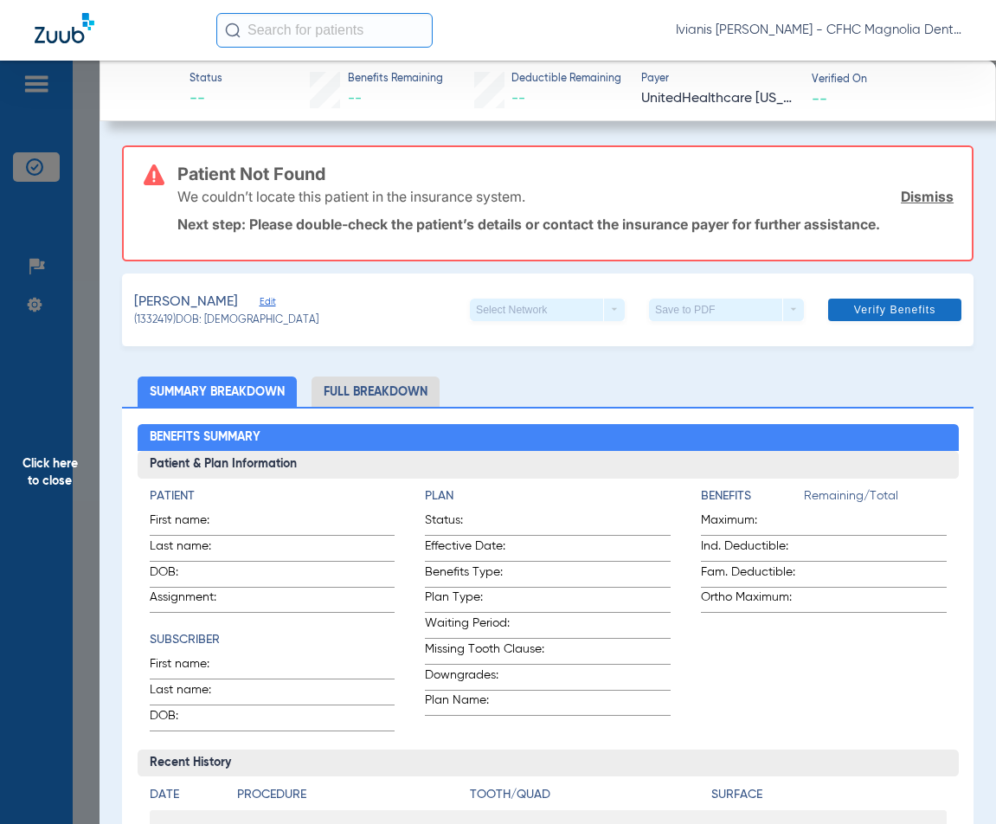
click at [876, 307] on span "Verify Benefits" at bounding box center [896, 310] width 82 height 14
click at [760, 711] on app-benefits-information "Benefits Remaining/Total Maximum: Ind. Deductible: Fam. Deductible: Ortho Maxim…" at bounding box center [824, 609] width 246 height 244
drag, startPoint x: 357, startPoint y: 622, endPoint x: 331, endPoint y: 624, distance: 26.1
click at [357, 622] on div "Patient First name: Last name: DOB: Assignment: Subscriber First name: Last nam…" at bounding box center [273, 609] width 246 height 244
click at [77, 240] on span "Click here to close" at bounding box center [50, 473] width 100 height 824
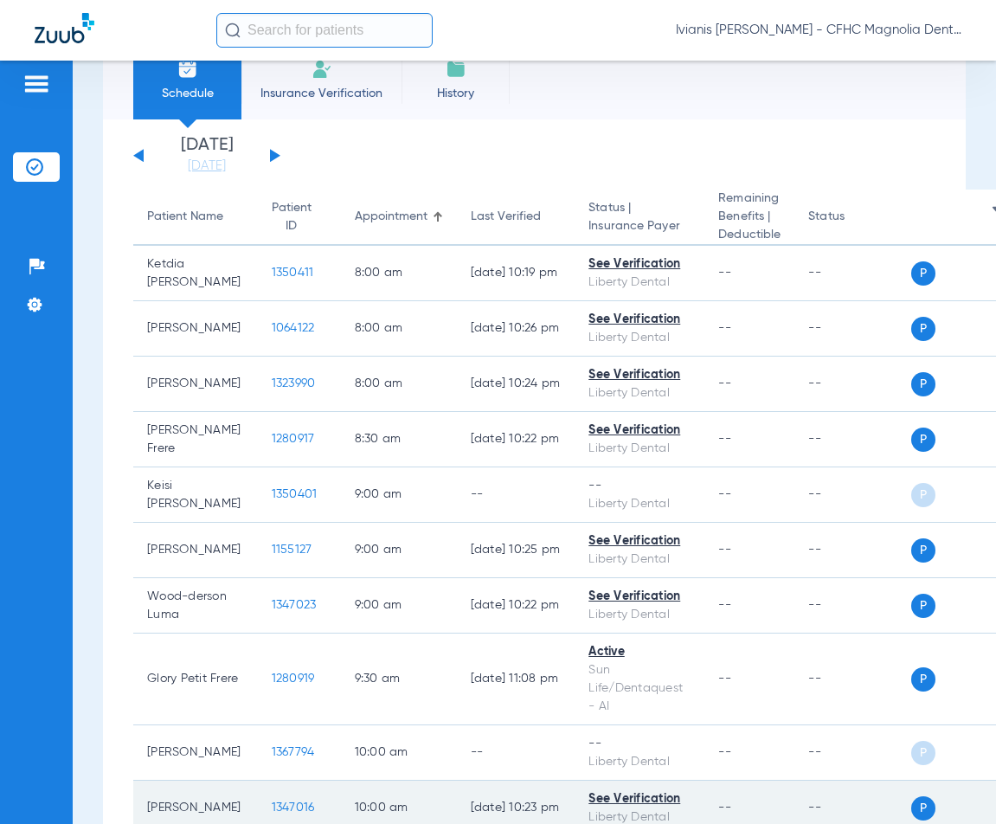
scroll to position [0, 0]
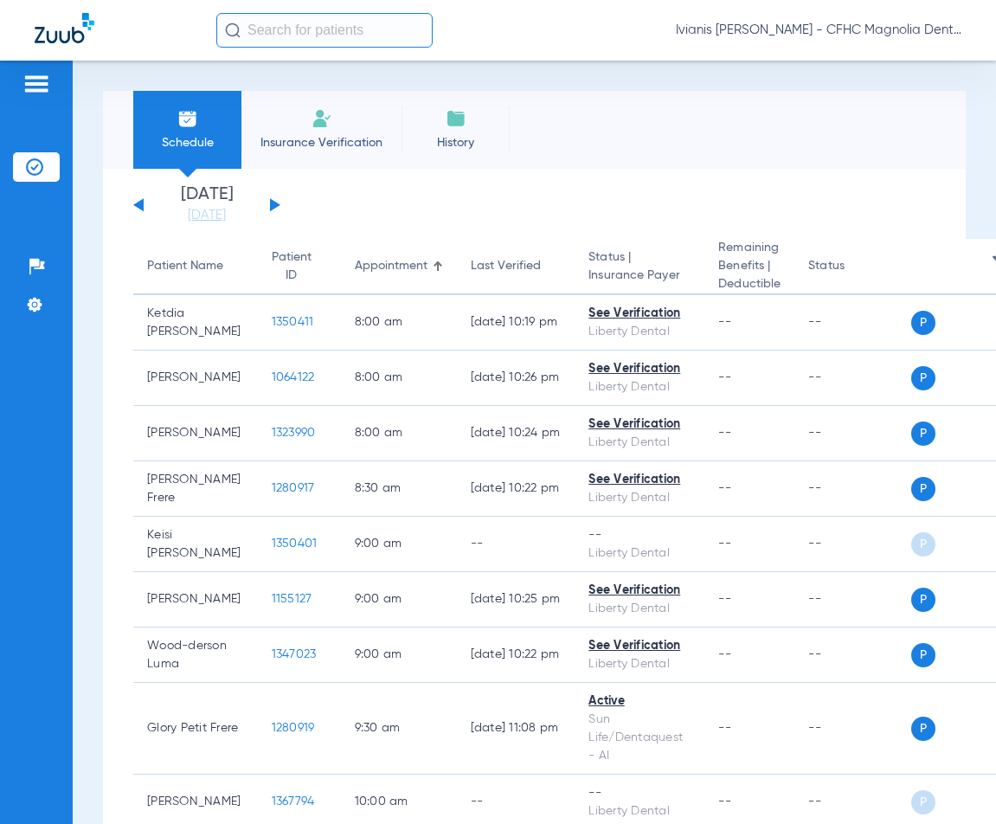
click at [274, 205] on button at bounding box center [275, 204] width 10 height 13
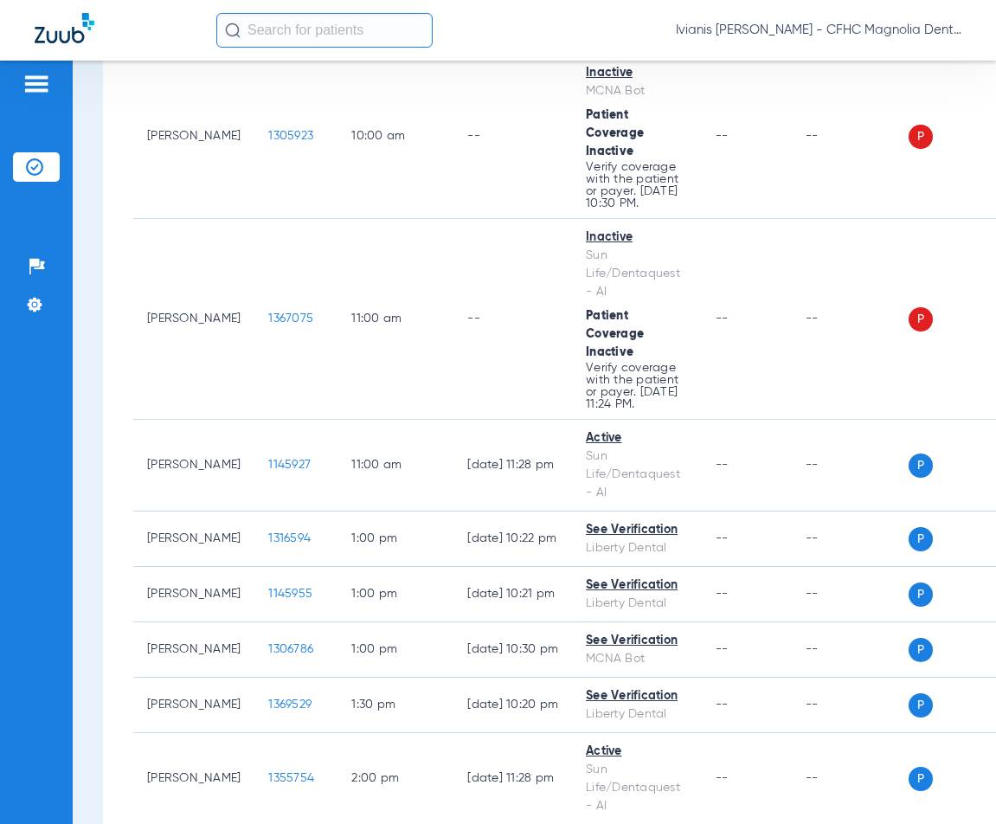
scroll to position [1732, 0]
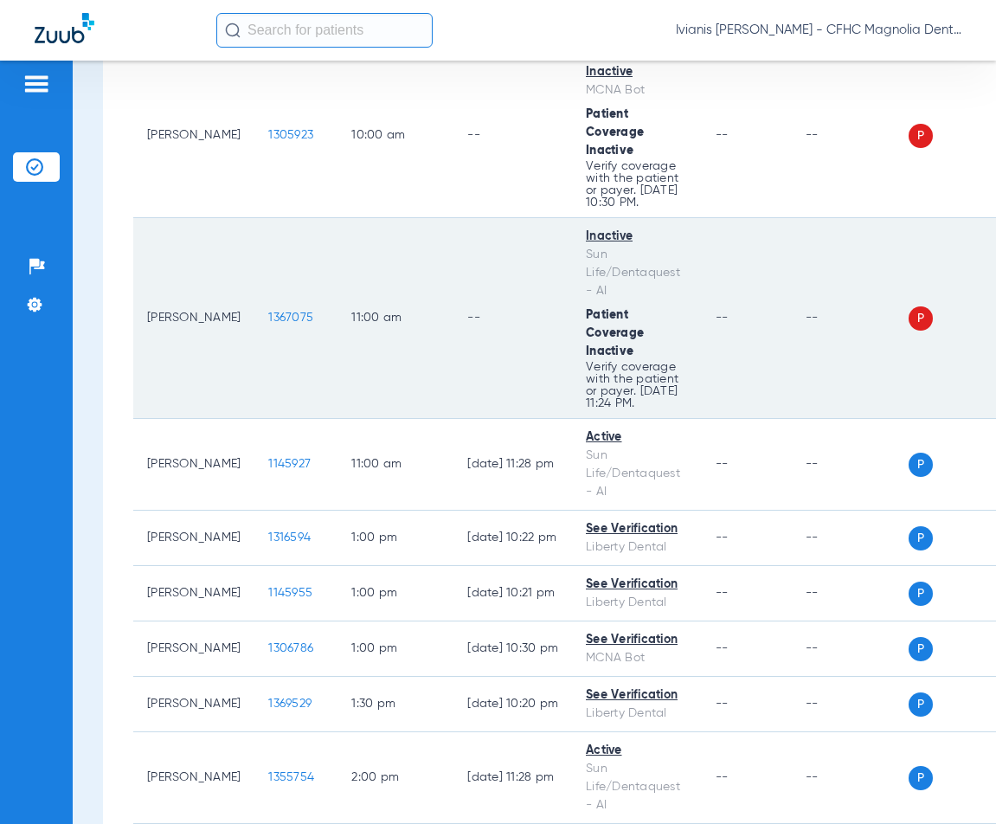
click at [268, 324] on span "1367075" at bounding box center [290, 318] width 45 height 12
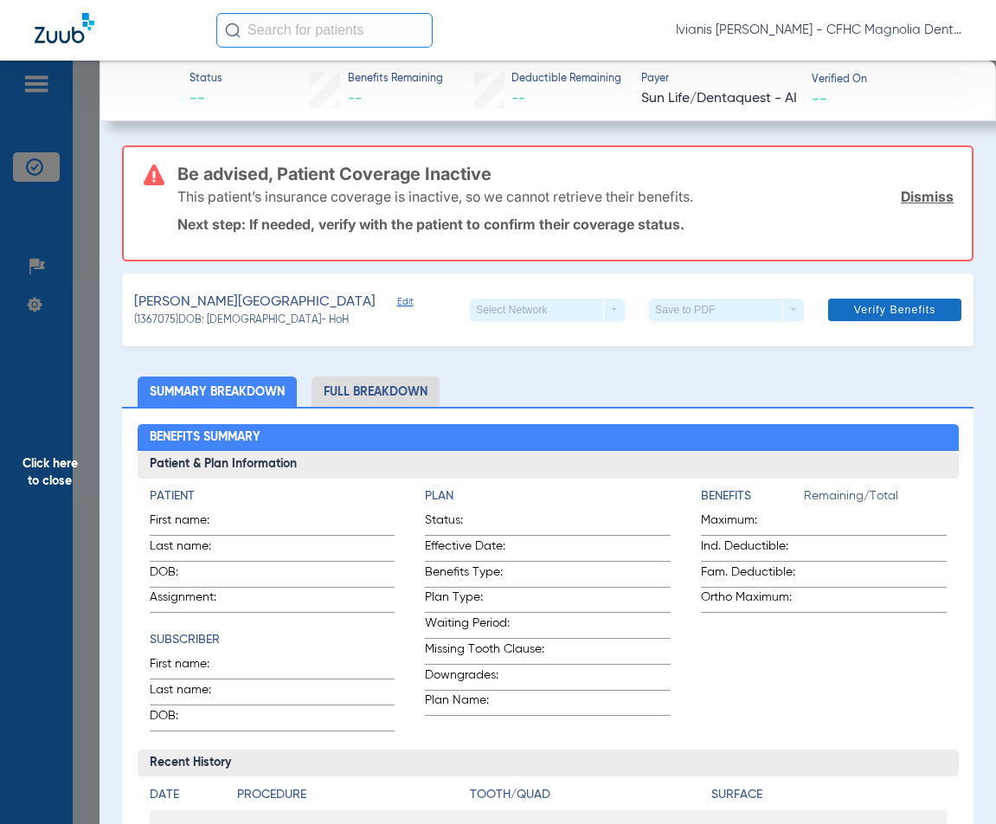
click at [886, 310] on span "Verify Benefits" at bounding box center [896, 310] width 82 height 14
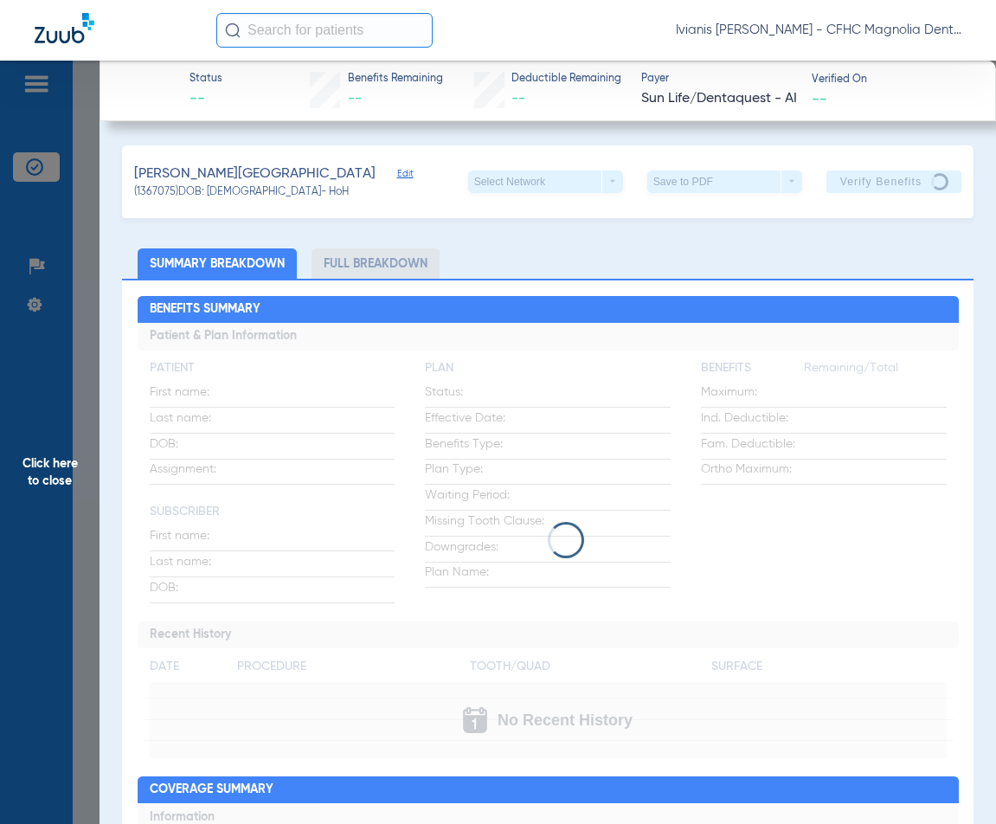
click at [88, 626] on span "Click here to close" at bounding box center [50, 473] width 100 height 824
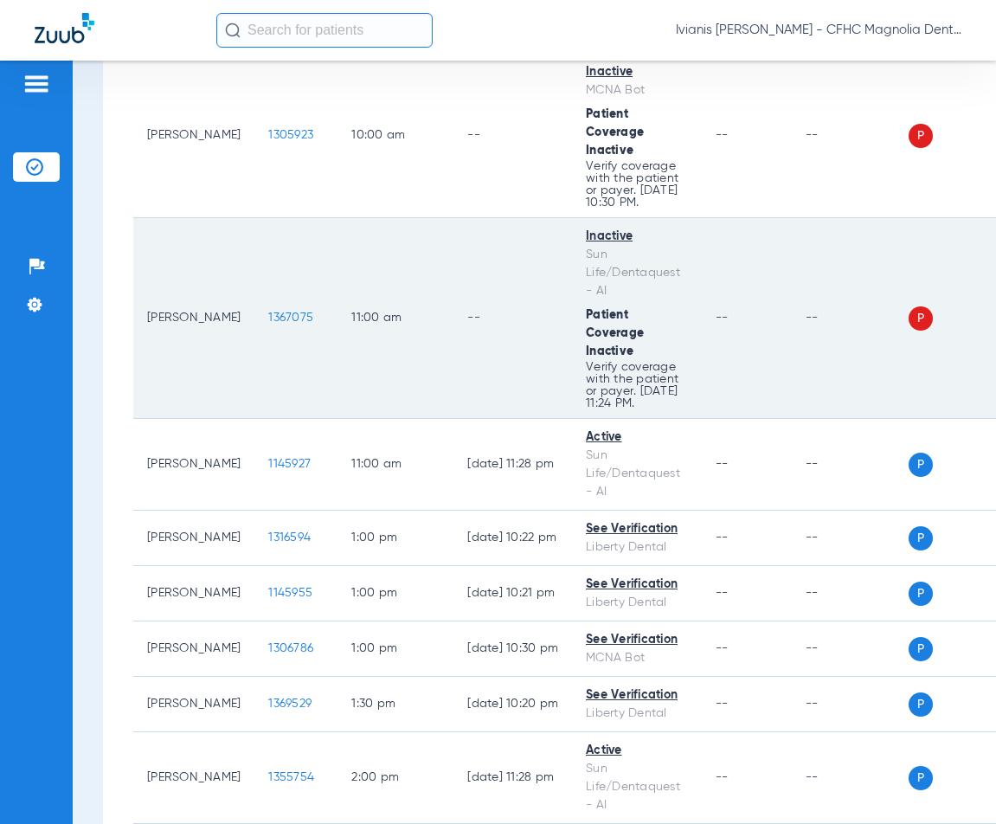
click at [268, 324] on span "1367075" at bounding box center [290, 318] width 45 height 12
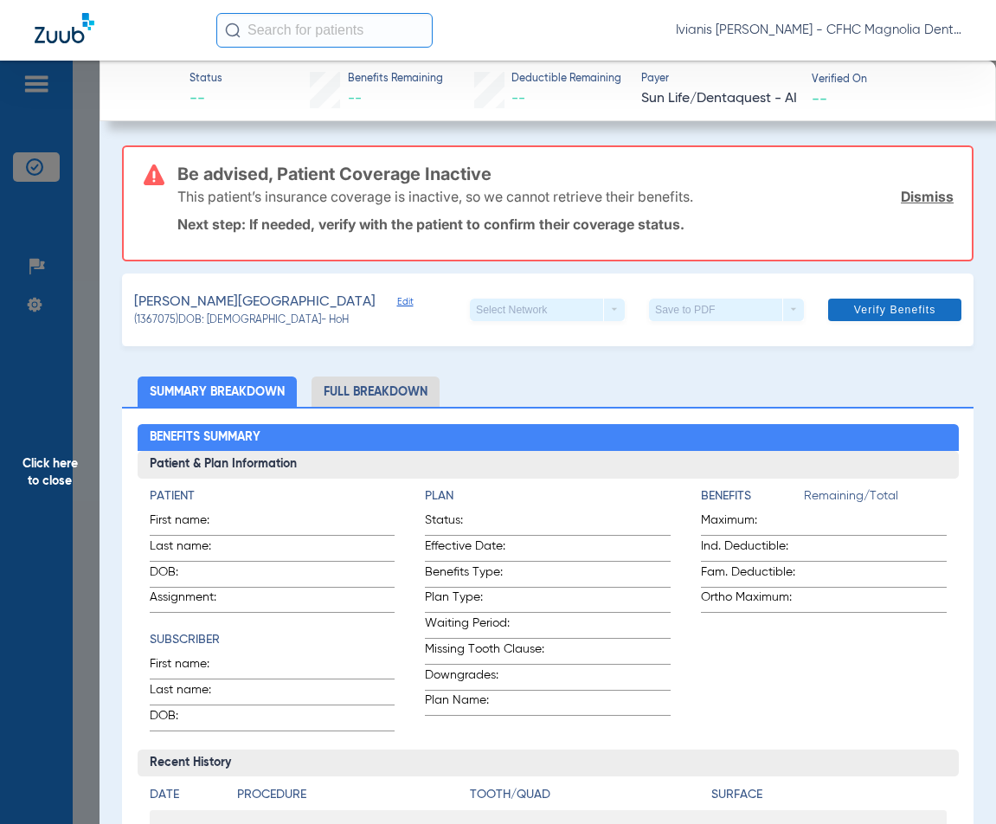
click at [913, 310] on span "Verify Benefits" at bounding box center [896, 310] width 82 height 14
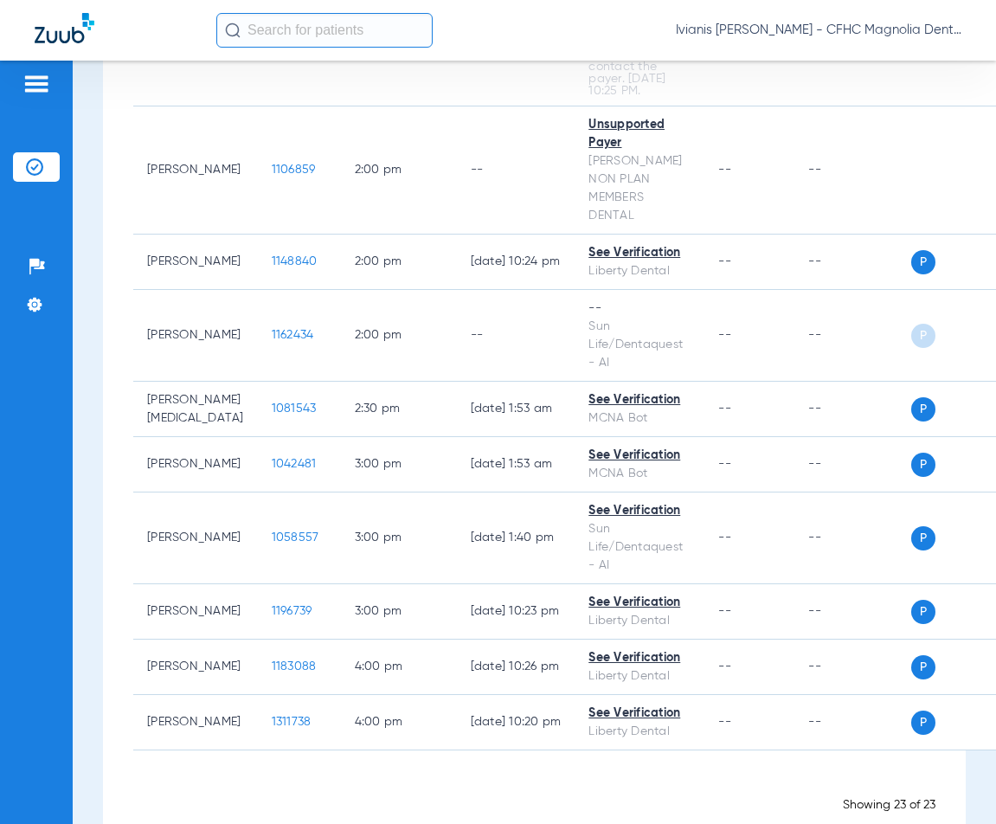
scroll to position [1385, 0]
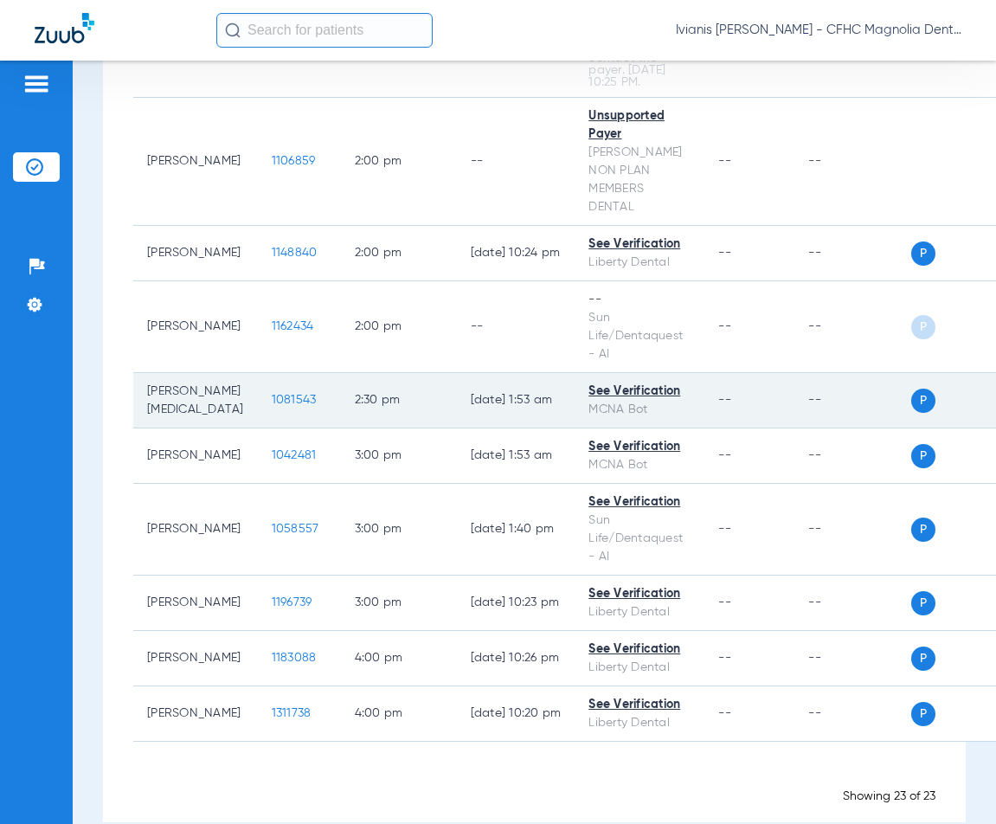
click at [272, 406] on span "1081543" at bounding box center [294, 400] width 45 height 12
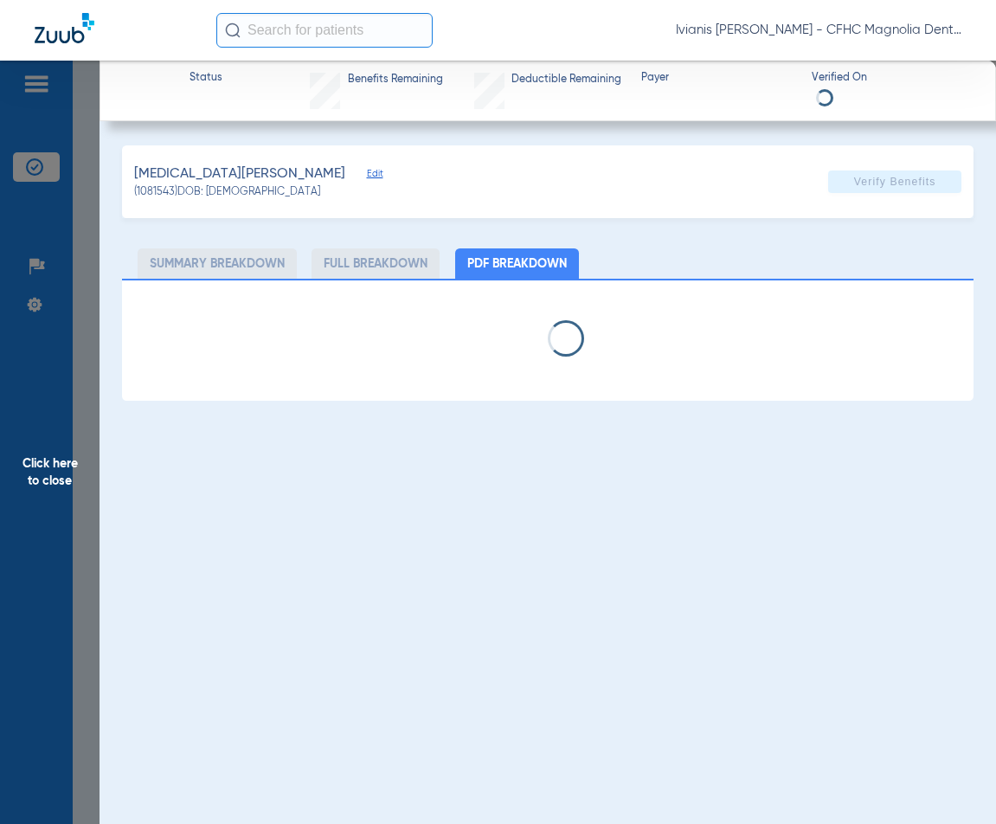
select select "page-width"
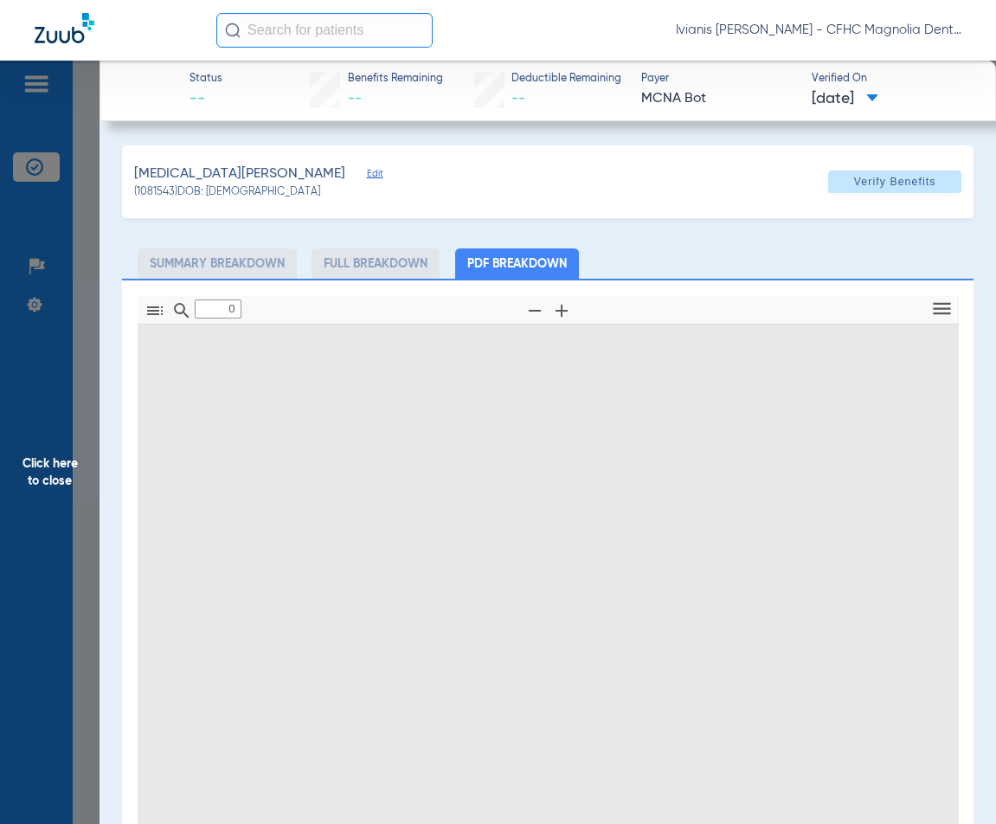
type input "1"
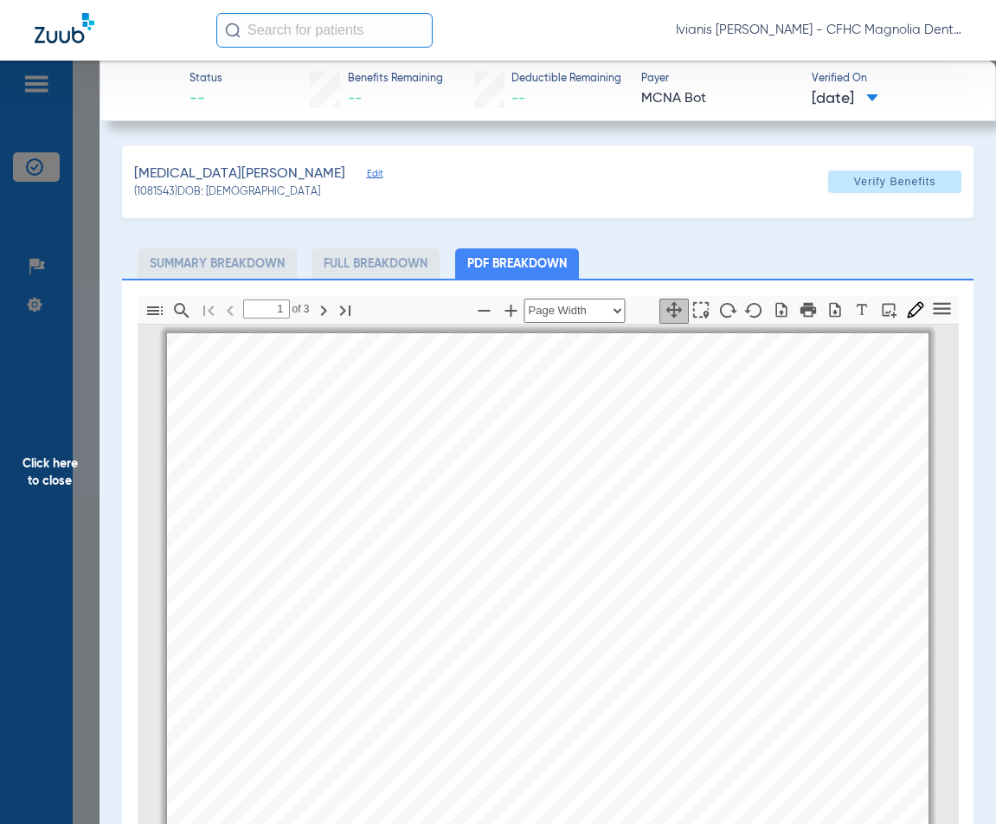
scroll to position [9, 0]
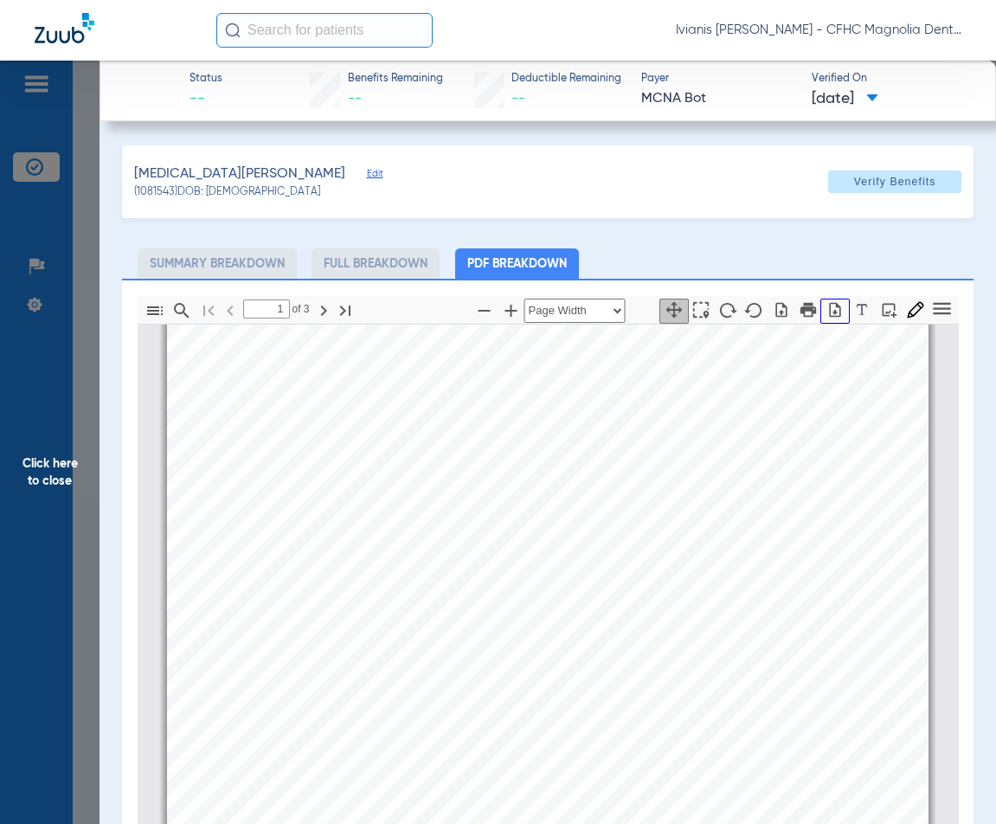
click at [827, 313] on icon "button" at bounding box center [835, 309] width 17 height 17
drag, startPoint x: 268, startPoint y: 190, endPoint x: 205, endPoint y: 188, distance: 63.3
click at [205, 188] on div "[MEDICAL_DATA][PERSON_NAME] (1081543) DOB: [DEMOGRAPHIC_DATA] Verify Benefits" at bounding box center [548, 181] width 852 height 73
click at [232, 195] on span "(1081543) DOB: [DEMOGRAPHIC_DATA]" at bounding box center [227, 193] width 186 height 16
drag, startPoint x: 271, startPoint y: 196, endPoint x: 209, endPoint y: 192, distance: 62.4
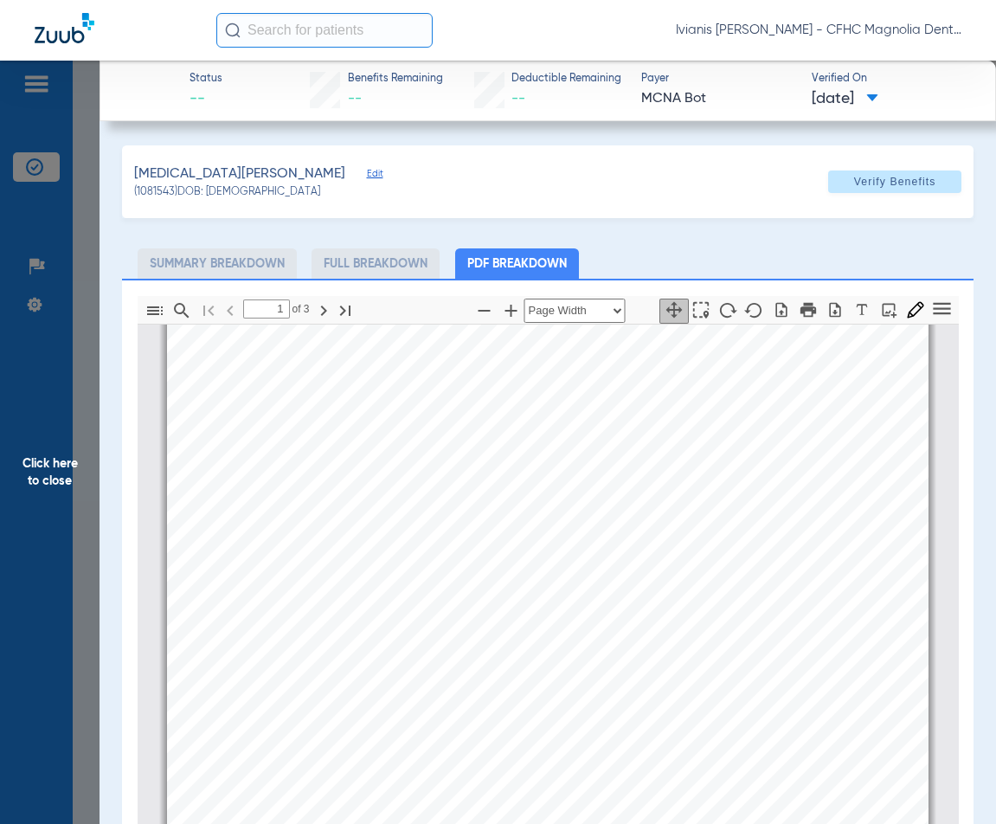
click at [209, 192] on div "[MEDICAL_DATA][PERSON_NAME] (1081543) DOB: [DEMOGRAPHIC_DATA] Verify Benefits" at bounding box center [548, 181] width 852 height 73
copy span "[DATE]"
